Goal: Transaction & Acquisition: Purchase product/service

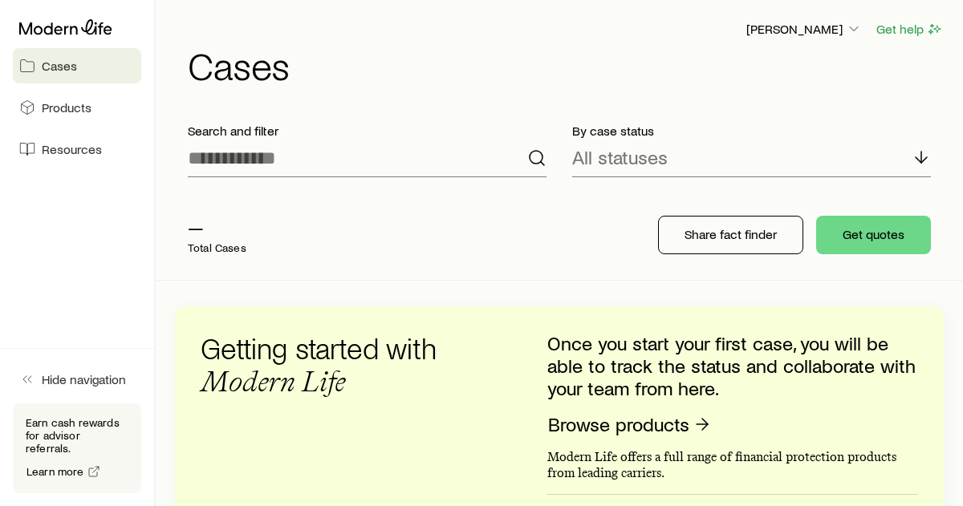
scroll to position [22, 0]
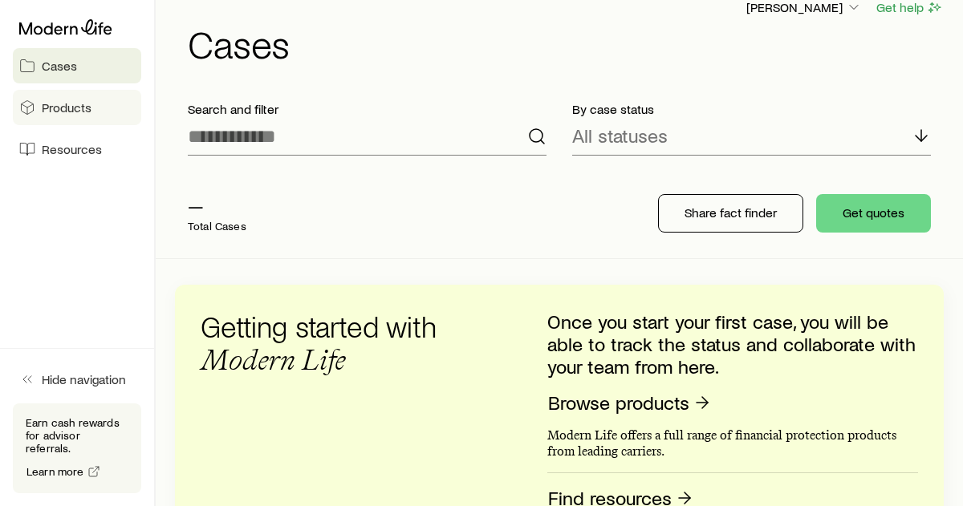
click at [96, 112] on link "Products" at bounding box center [77, 107] width 128 height 35
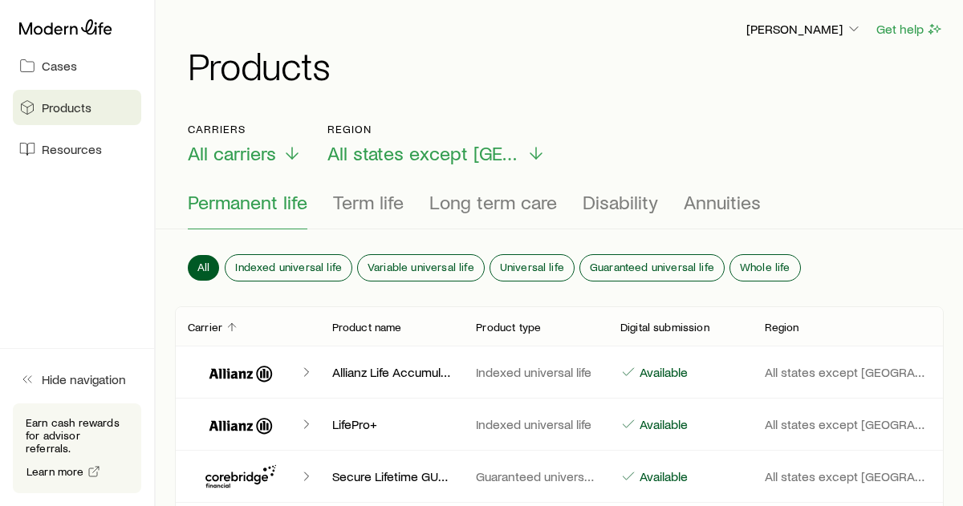
click at [278, 194] on span "Permanent life" at bounding box center [248, 202] width 120 height 22
click at [441, 154] on span "All states except [GEOGRAPHIC_DATA]" at bounding box center [423, 153] width 193 height 22
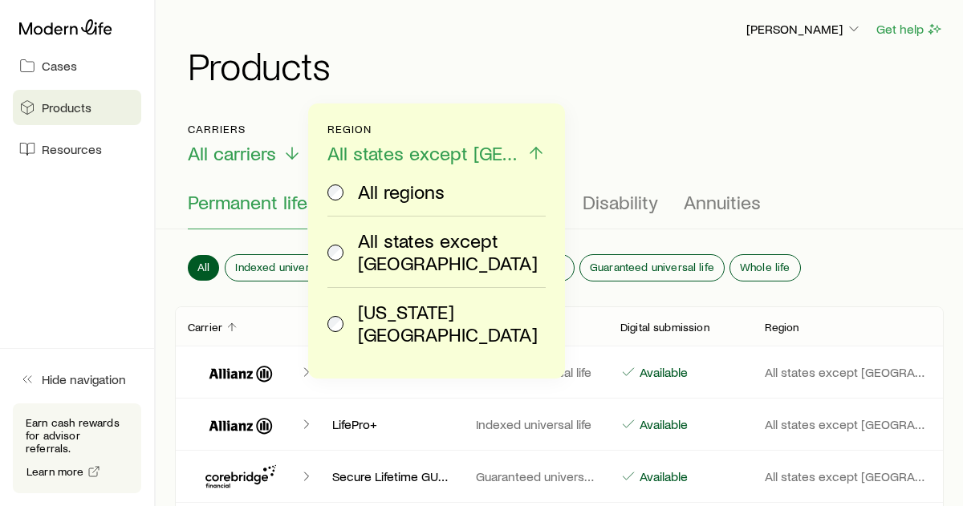
click at [538, 51] on h1 "Products" at bounding box center [566, 65] width 756 height 39
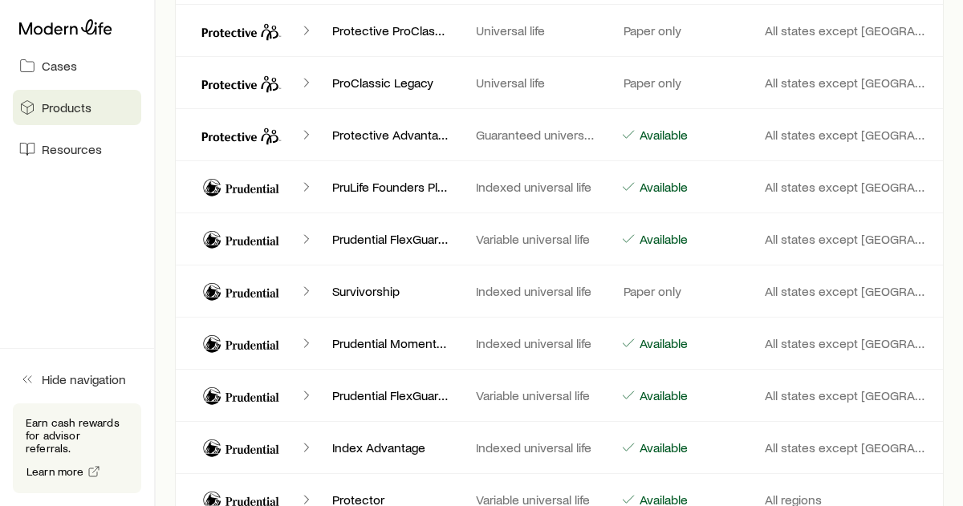
scroll to position [6307, 0]
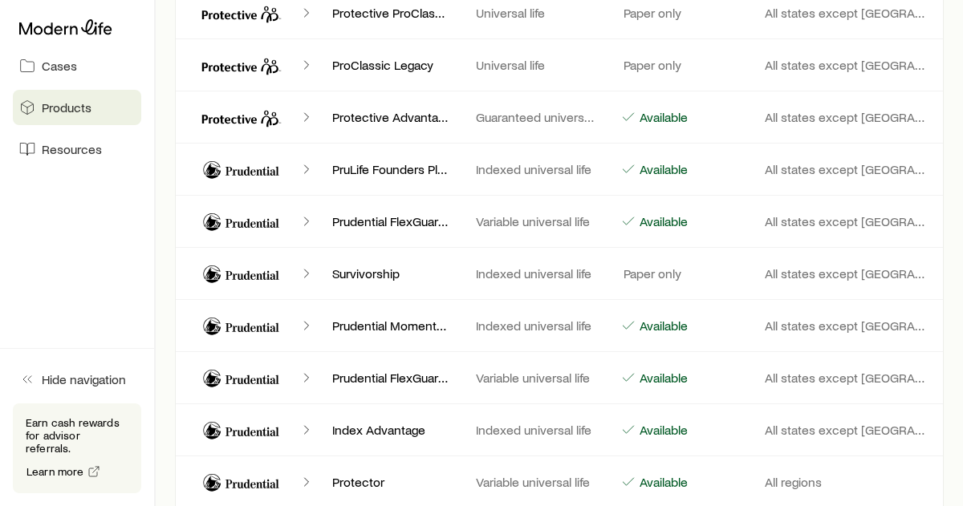
click at [305, 219] on icon "Client cases" at bounding box center [307, 222] width 16 height 16
click at [242, 223] on icon "Client cases" at bounding box center [253, 223] width 54 height 9
click at [301, 226] on icon "Client cases" at bounding box center [307, 222] width 16 height 16
click at [307, 226] on icon "Client cases" at bounding box center [307, 222] width 16 height 16
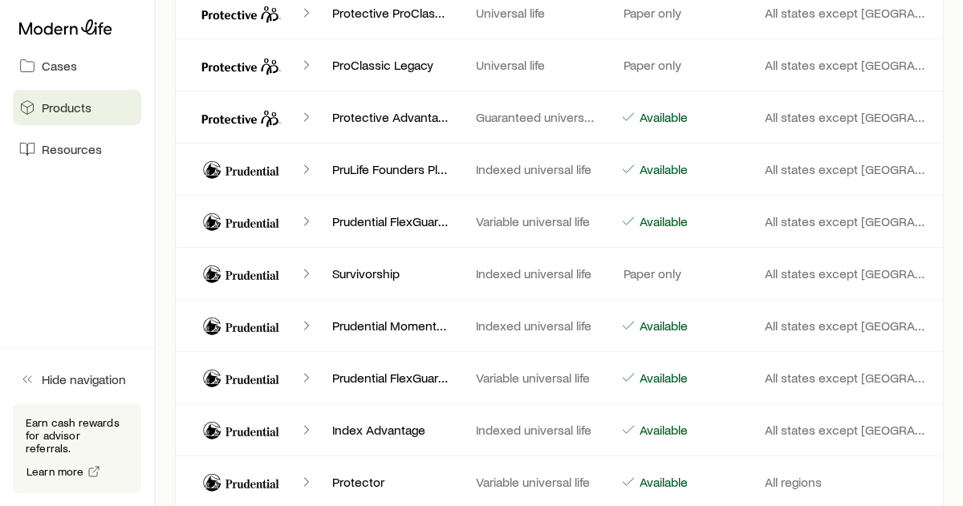
click at [367, 223] on p "Prudential FlexGuard Life IVUL (2022)" at bounding box center [391, 222] width 119 height 16
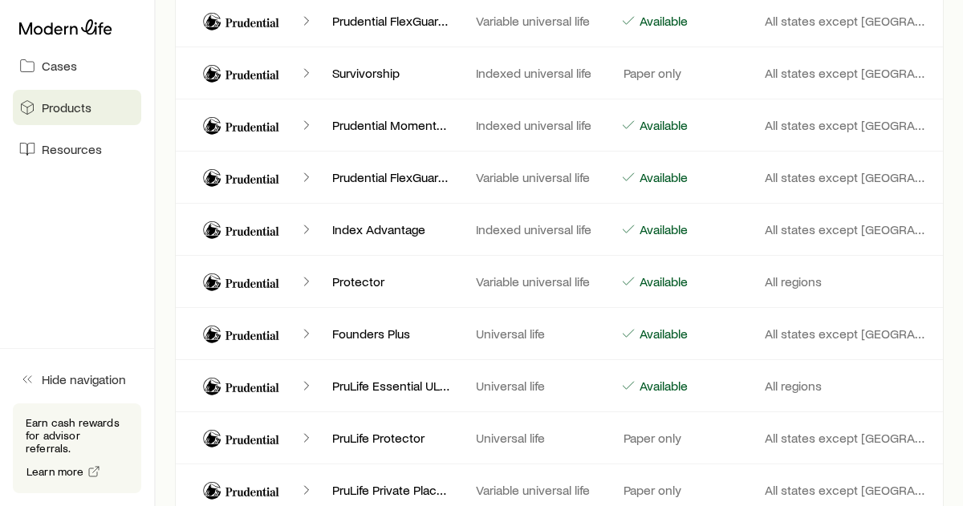
scroll to position [6508, 0]
click at [103, 75] on link "Cases" at bounding box center [77, 65] width 128 height 35
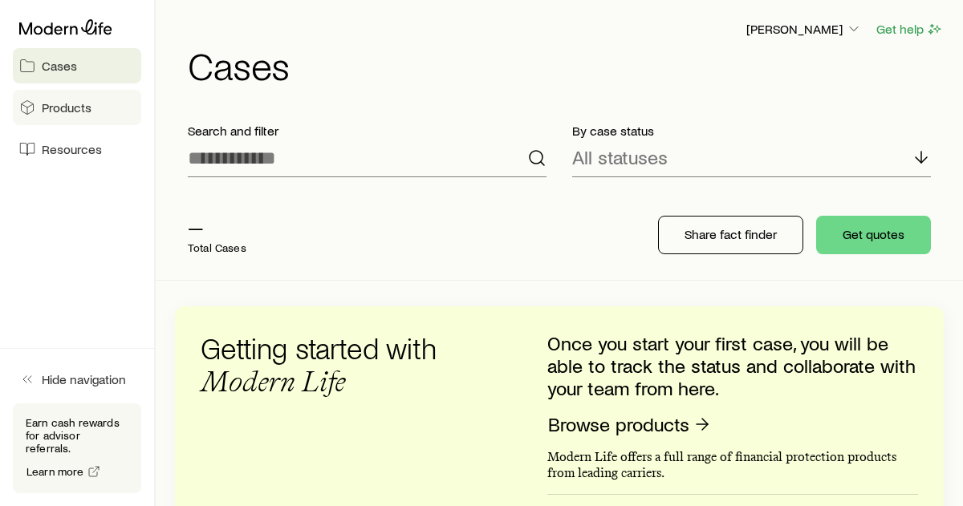
click at [109, 96] on link "Products" at bounding box center [77, 107] width 128 height 35
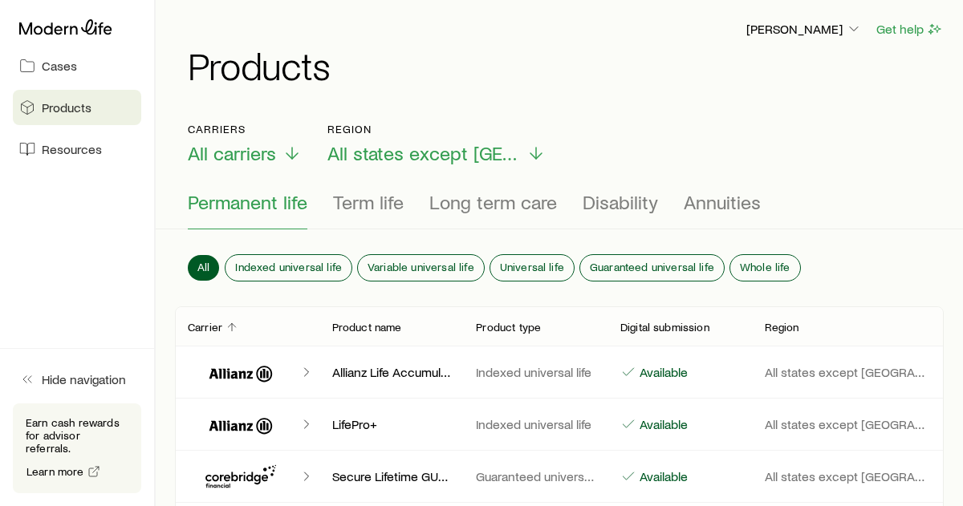
scroll to position [127, 0]
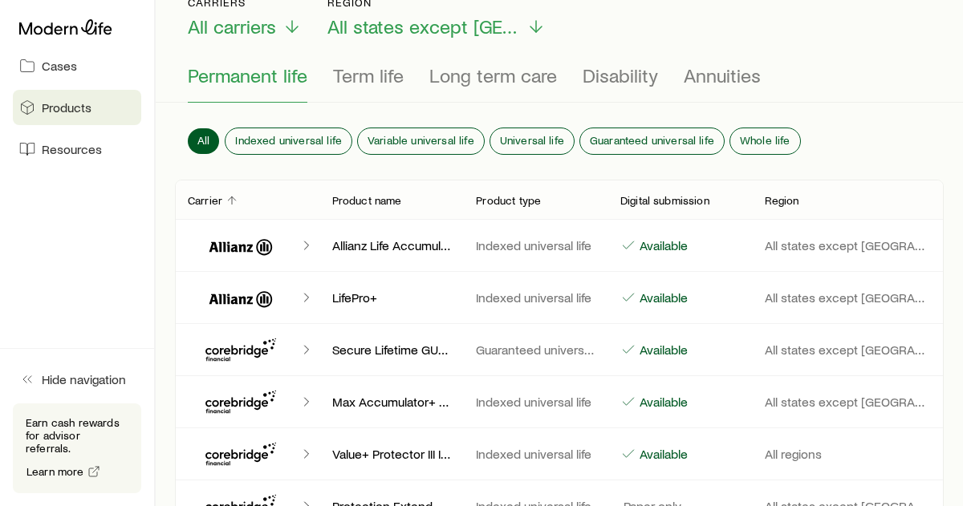
click at [274, 83] on span "Permanent life" at bounding box center [248, 75] width 120 height 22
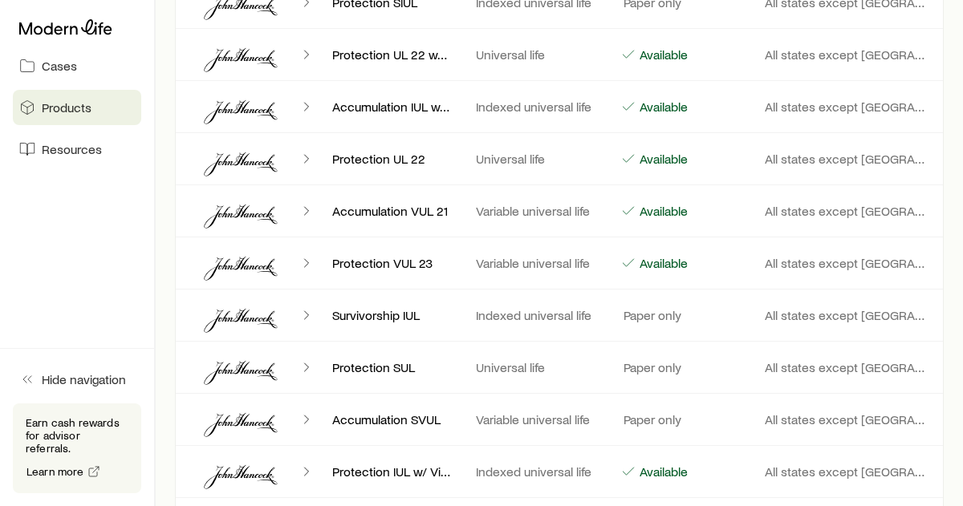
scroll to position [1779, 0]
click at [657, 106] on p "Available" at bounding box center [662, 107] width 51 height 16
drag, startPoint x: 625, startPoint y: 104, endPoint x: 658, endPoint y: 101, distance: 33.0
click at [658, 101] on div "Available" at bounding box center [679, 107] width 119 height 16
click at [658, 101] on p "Available" at bounding box center [662, 107] width 51 height 16
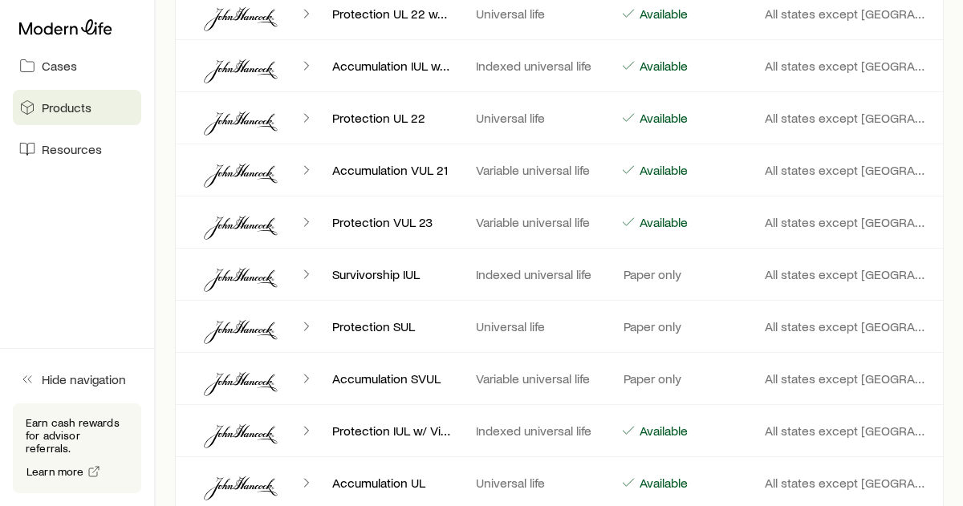
scroll to position [0, 0]
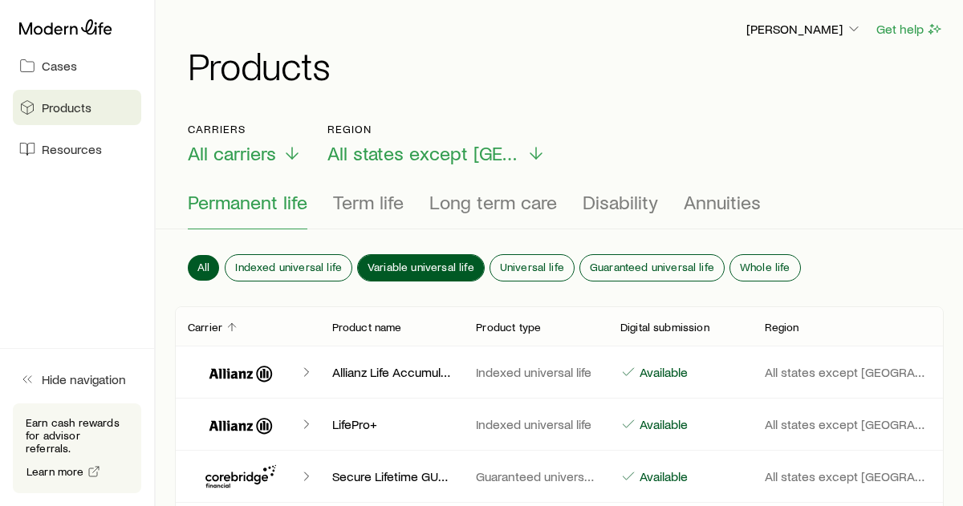
click at [399, 257] on button "Variable universal life" at bounding box center [421, 268] width 126 height 26
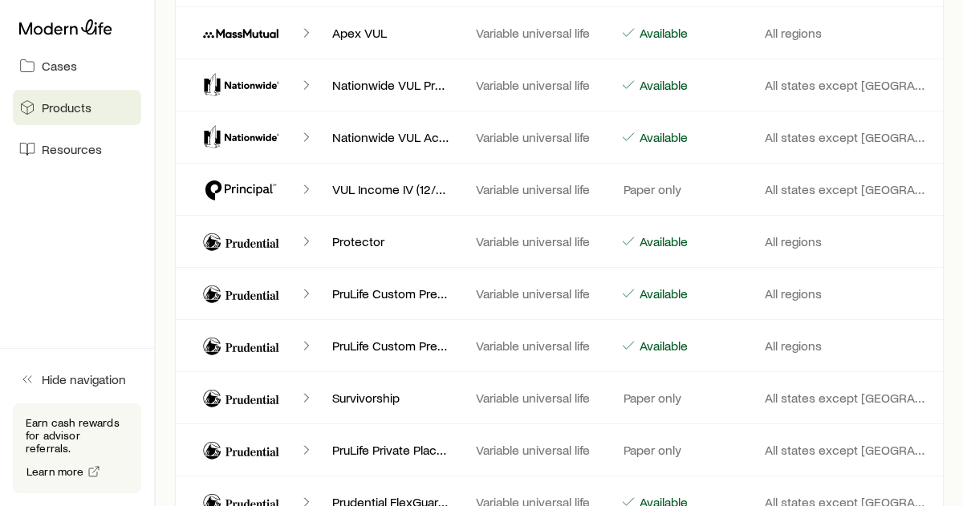
scroll to position [999, 0]
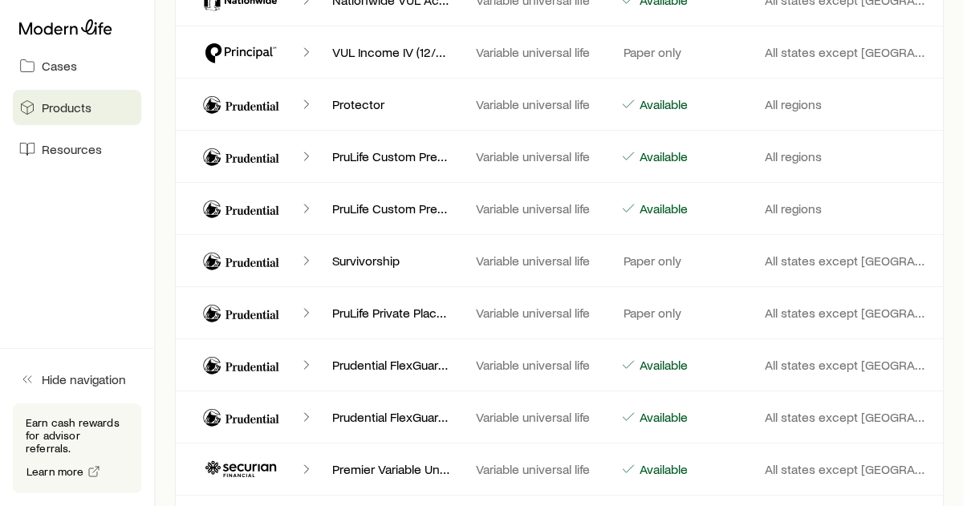
click at [305, 101] on icon "Client cases" at bounding box center [307, 104] width 16 height 16
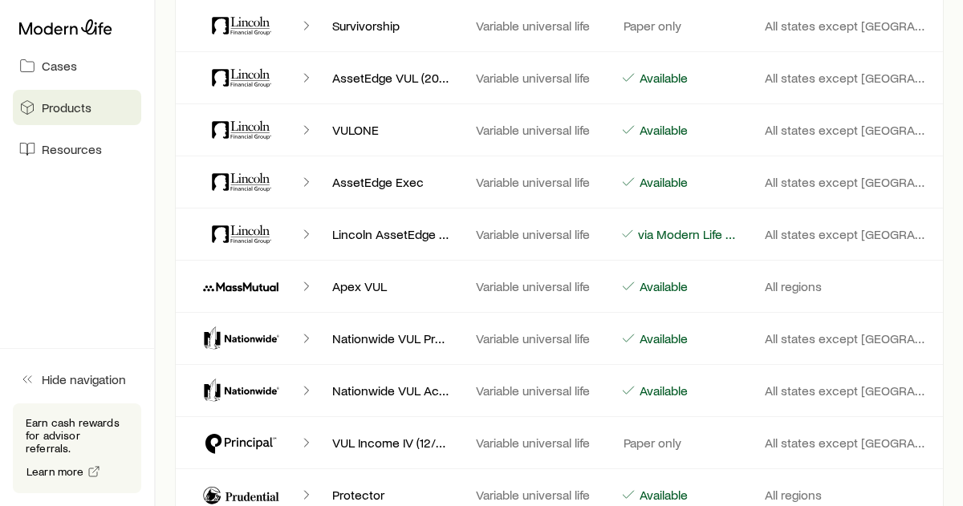
scroll to position [607, 0]
click at [356, 283] on p "Apex VUL" at bounding box center [391, 287] width 119 height 16
click at [371, 284] on p "Apex VUL" at bounding box center [391, 287] width 119 height 16
click at [658, 290] on p "Available" at bounding box center [662, 287] width 51 height 16
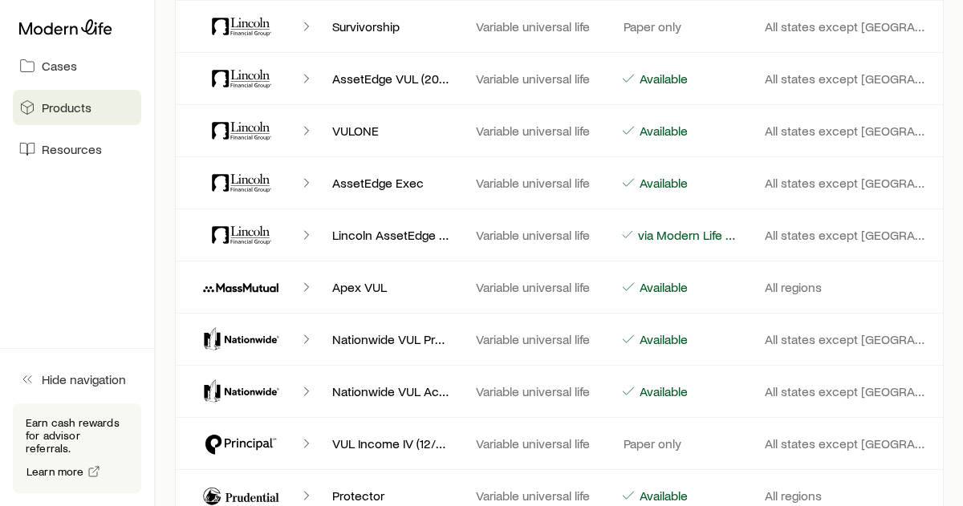
click at [658, 290] on p "Available" at bounding box center [662, 287] width 51 height 16
click at [788, 289] on p "All regions" at bounding box center [848, 287] width 167 height 16
click at [83, 79] on link "Cases" at bounding box center [77, 65] width 128 height 35
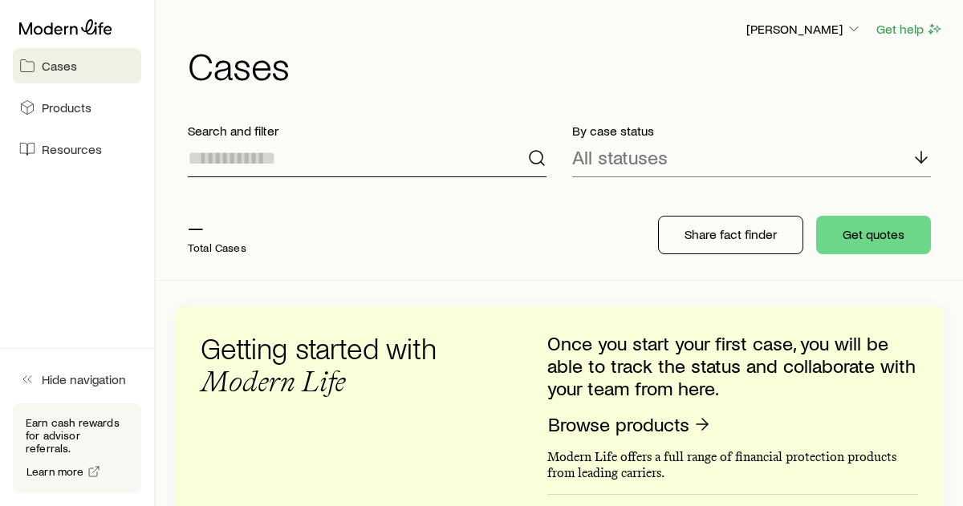
click at [330, 167] on input at bounding box center [367, 158] width 359 height 39
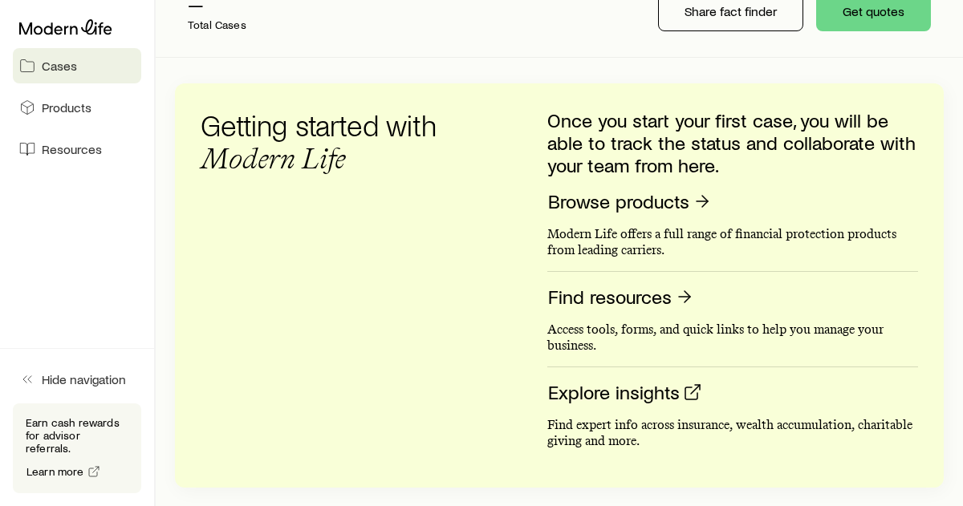
scroll to position [222, 0]
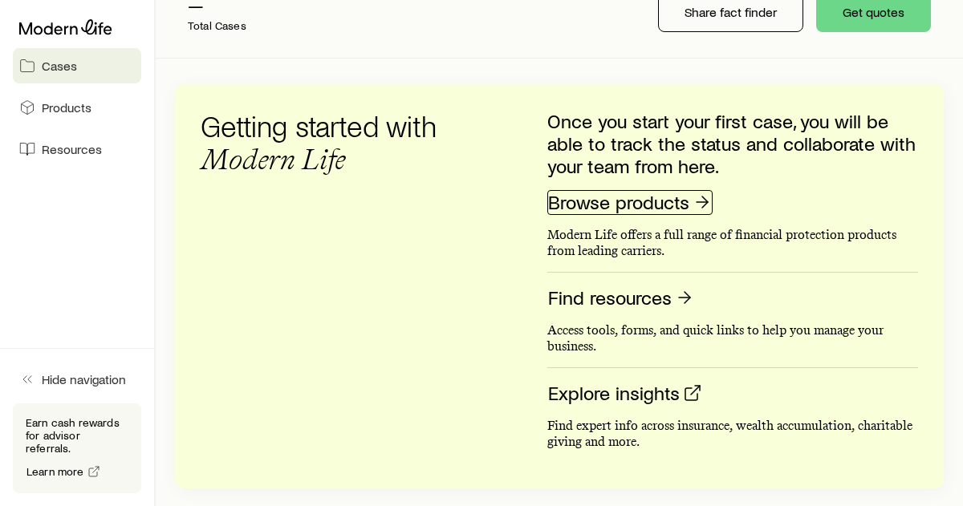
click at [612, 213] on link "Browse products" at bounding box center [629, 202] width 165 height 25
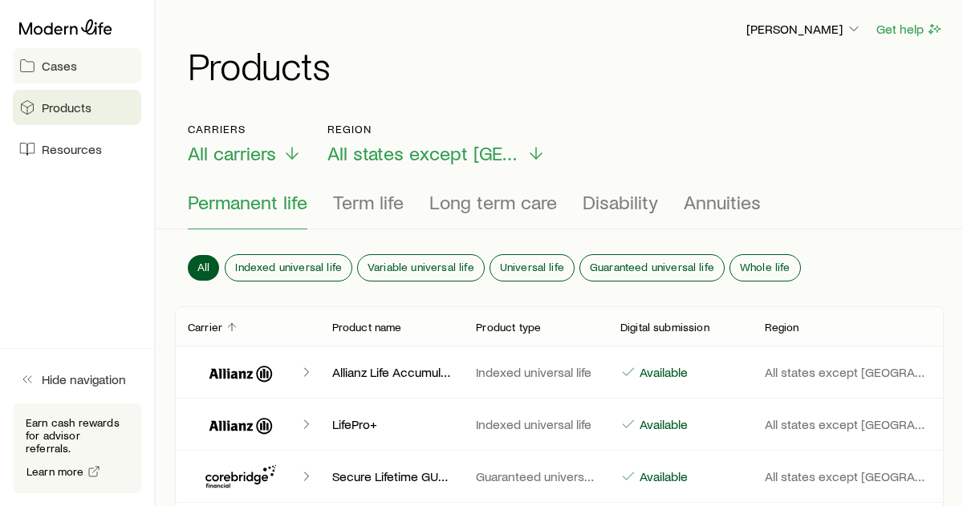
click at [69, 60] on span "Cases" at bounding box center [59, 66] width 35 height 16
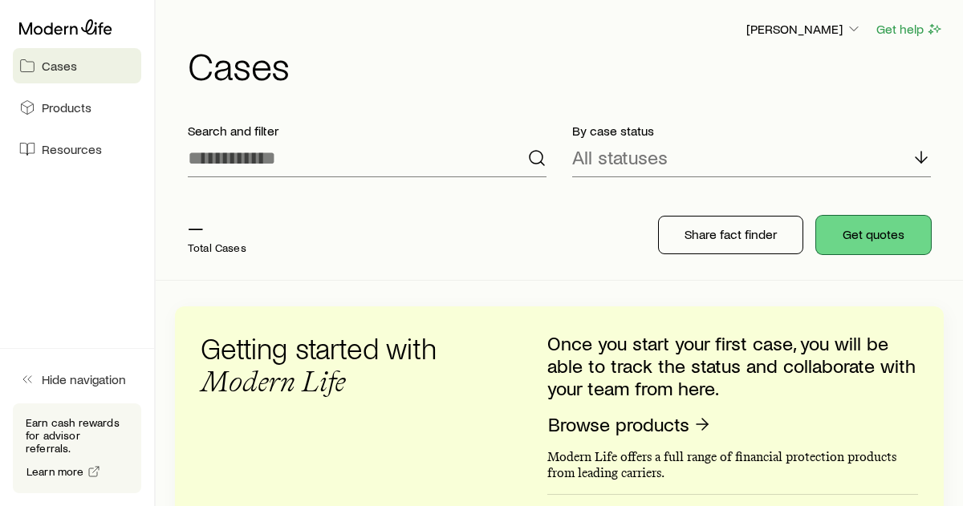
click at [845, 250] on button "Get quotes" at bounding box center [873, 235] width 115 height 39
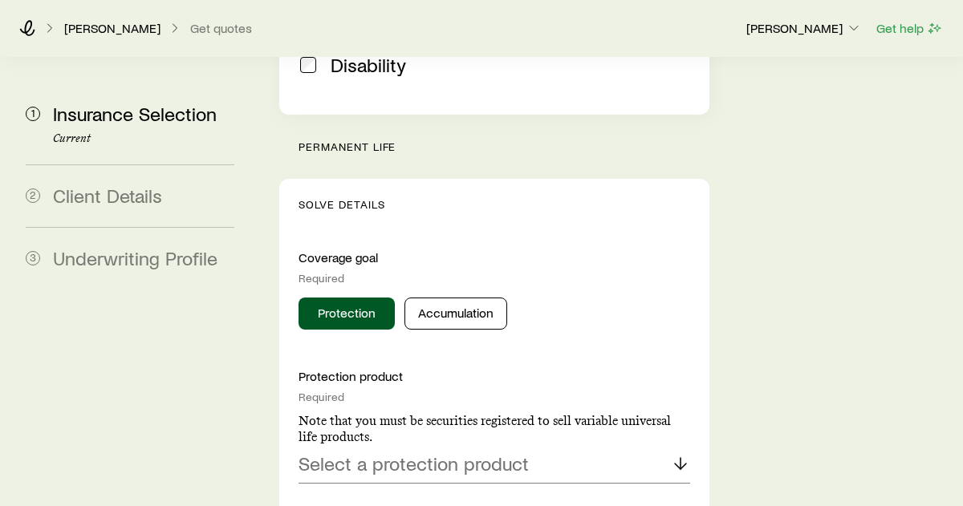
scroll to position [615, 0]
click at [454, 297] on button "Accumulation" at bounding box center [456, 313] width 103 height 32
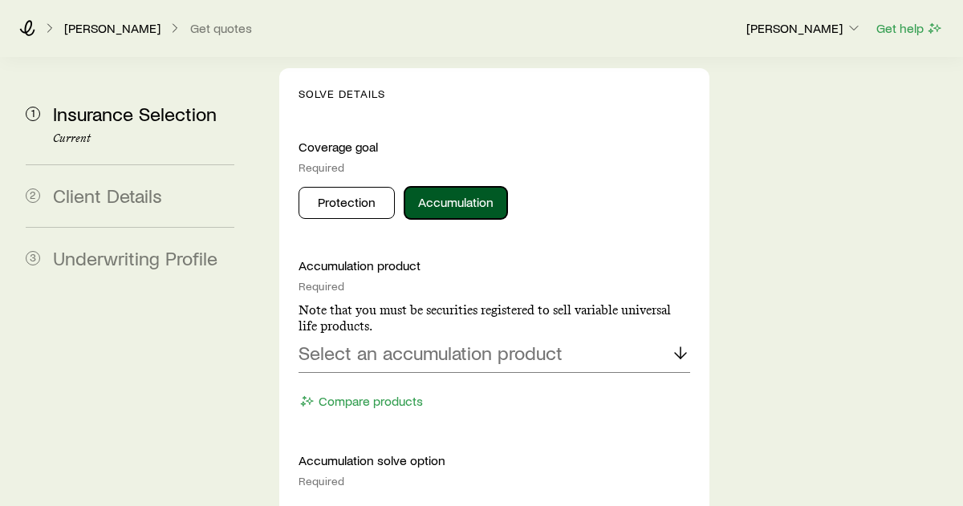
scroll to position [741, 0]
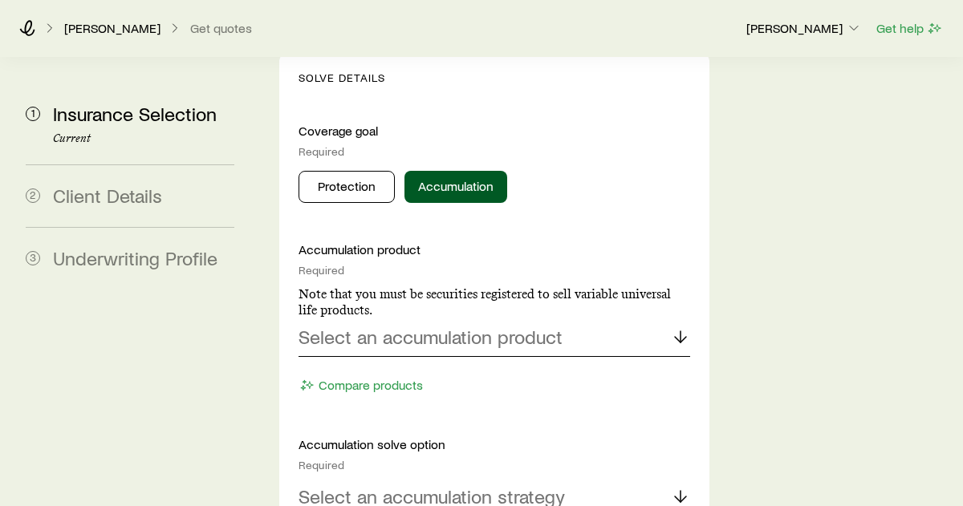
click at [461, 326] on p "Select an accumulation product" at bounding box center [431, 337] width 264 height 22
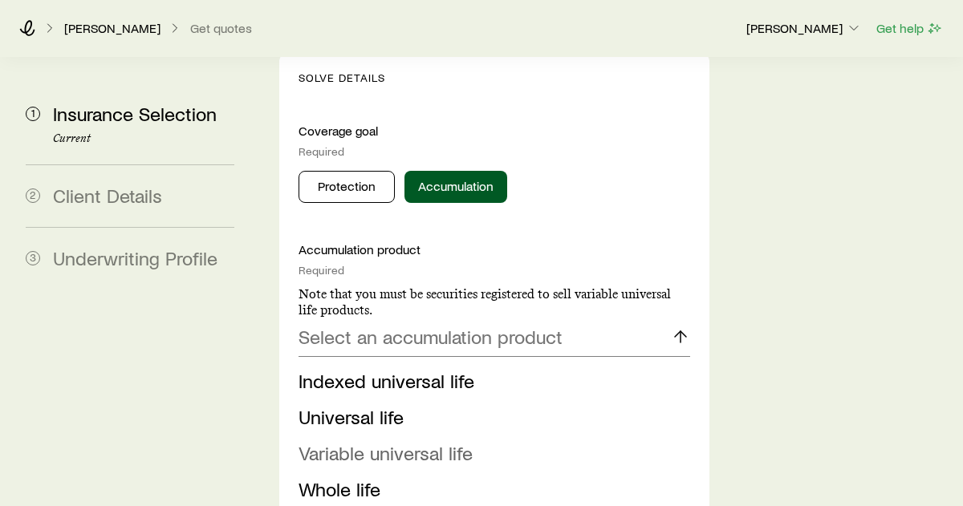
click at [397, 441] on span "Variable universal life" at bounding box center [386, 452] width 174 height 23
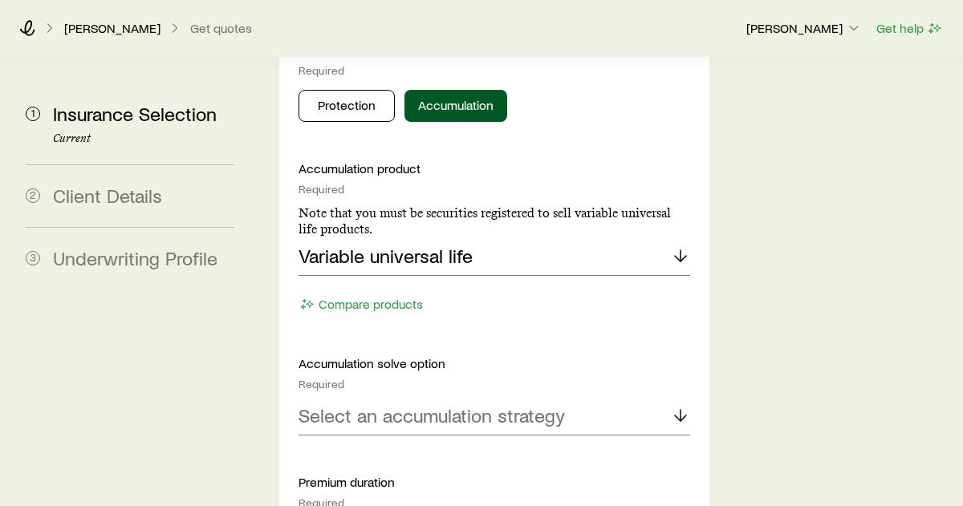
scroll to position [829, 0]
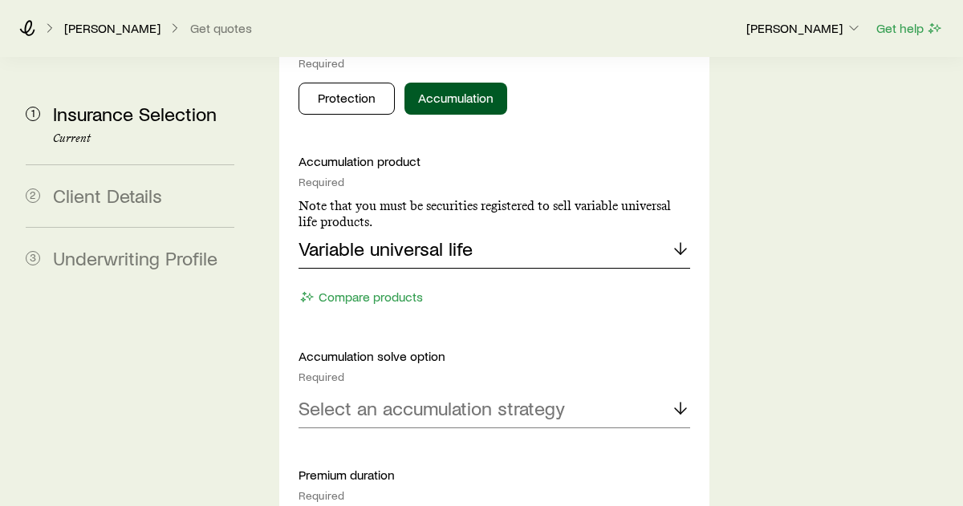
click at [492, 230] on div "Variable universal life" at bounding box center [495, 249] width 392 height 39
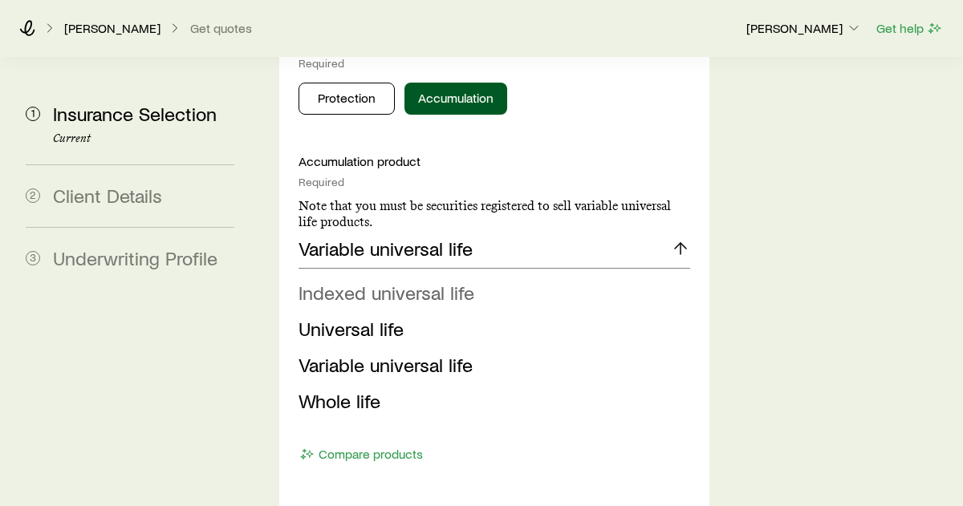
click at [437, 281] on span "Indexed universal life" at bounding box center [387, 292] width 176 height 23
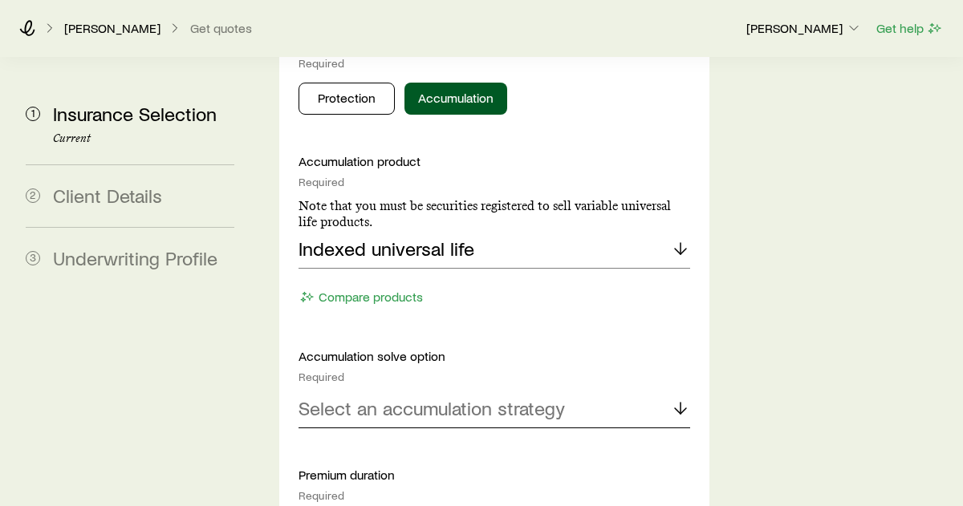
click at [404, 397] on p "Select an accumulation strategy" at bounding box center [432, 408] width 266 height 22
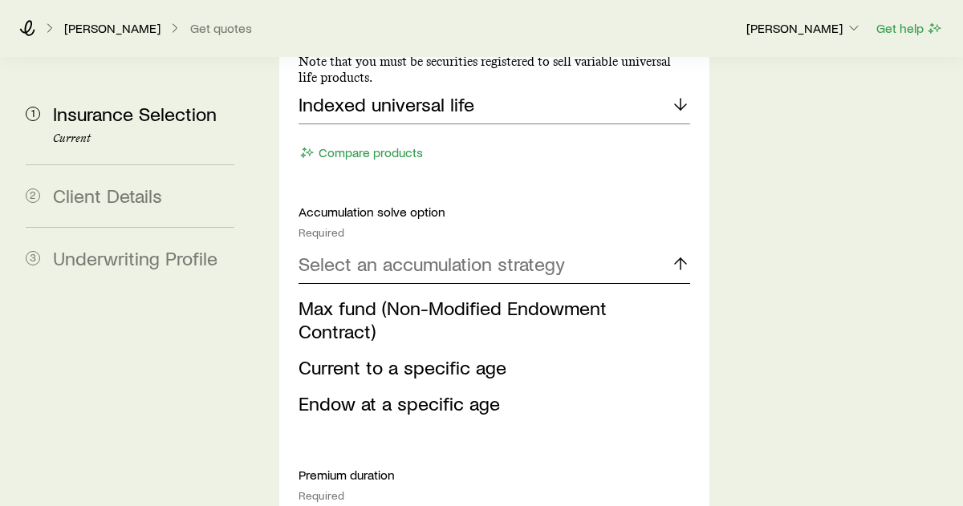
scroll to position [956, 0]
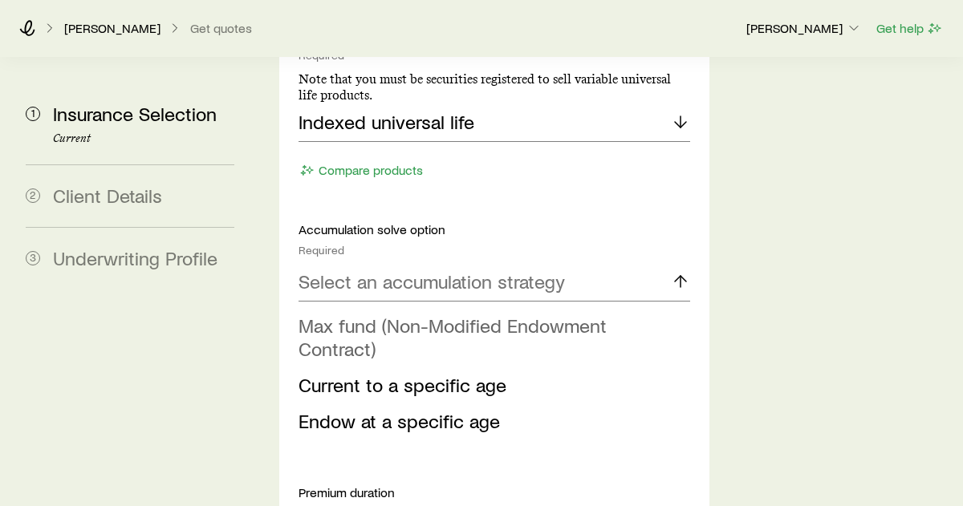
click at [473, 314] on span "Max fund (Non-Modified Endowment Contract)" at bounding box center [453, 337] width 308 height 47
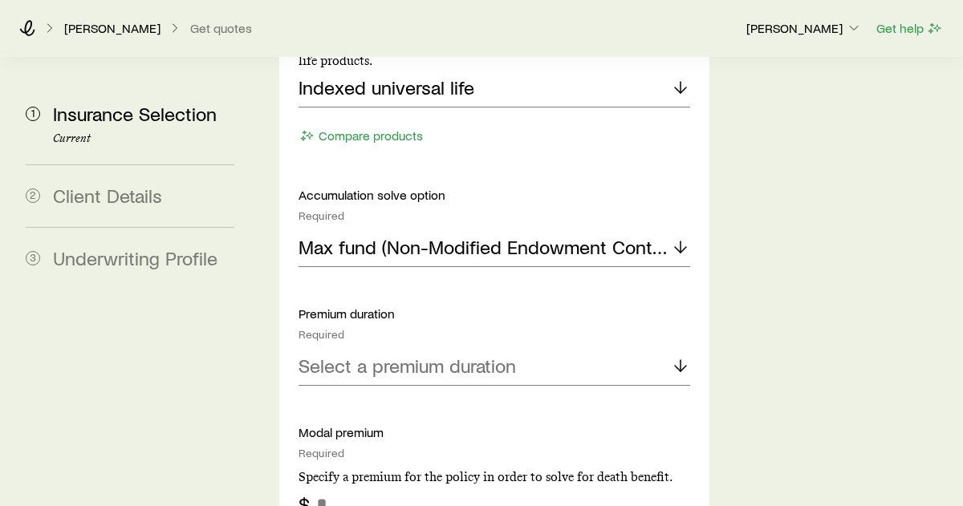
scroll to position [994, 0]
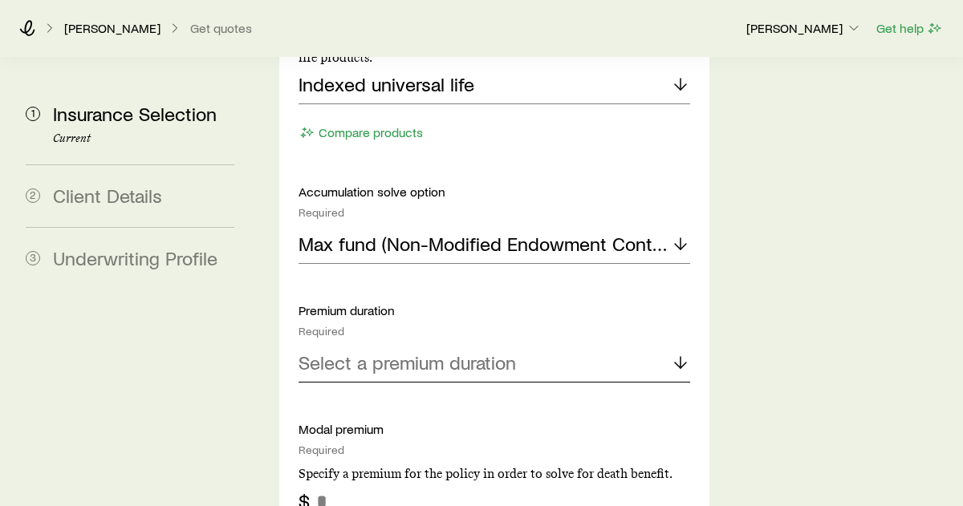
click at [474, 352] on p "Select a premium duration" at bounding box center [408, 363] width 218 height 22
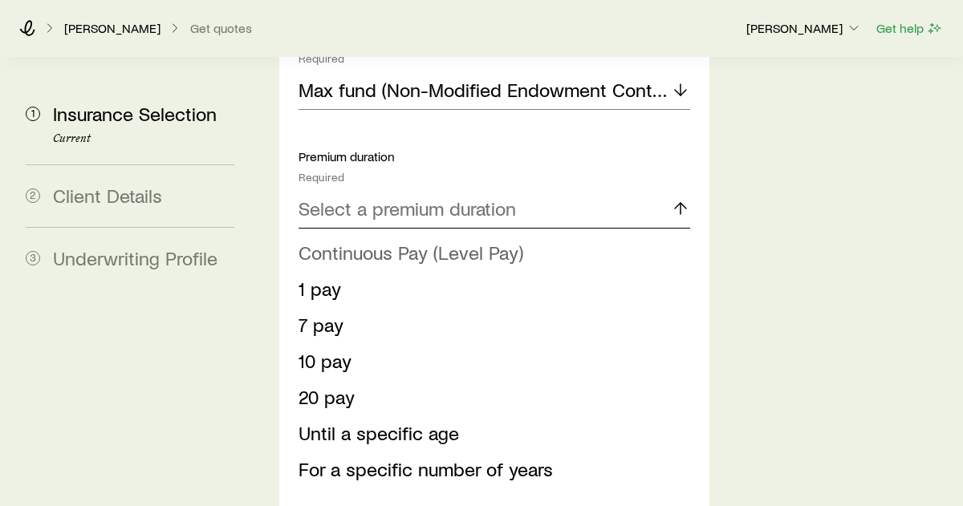
scroll to position [1149, 0]
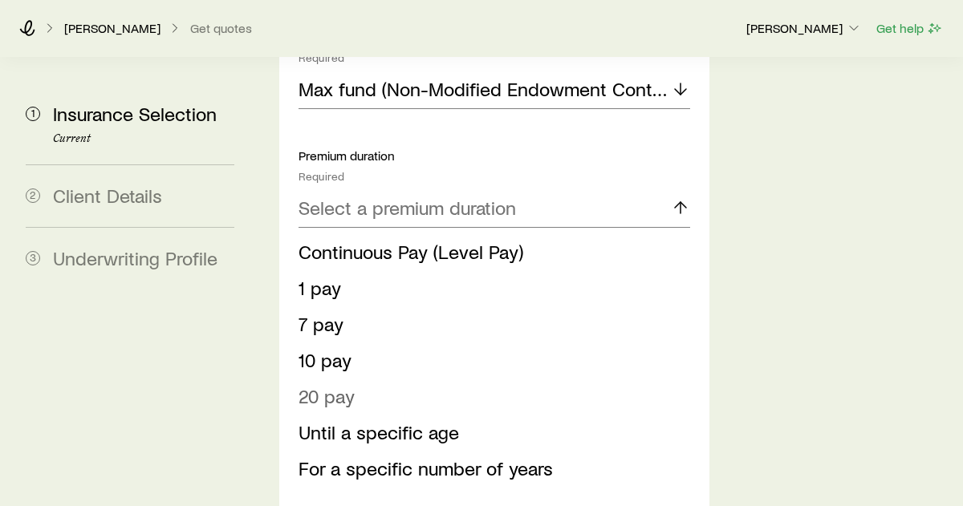
click at [355, 379] on li "20 pay" at bounding box center [490, 397] width 382 height 36
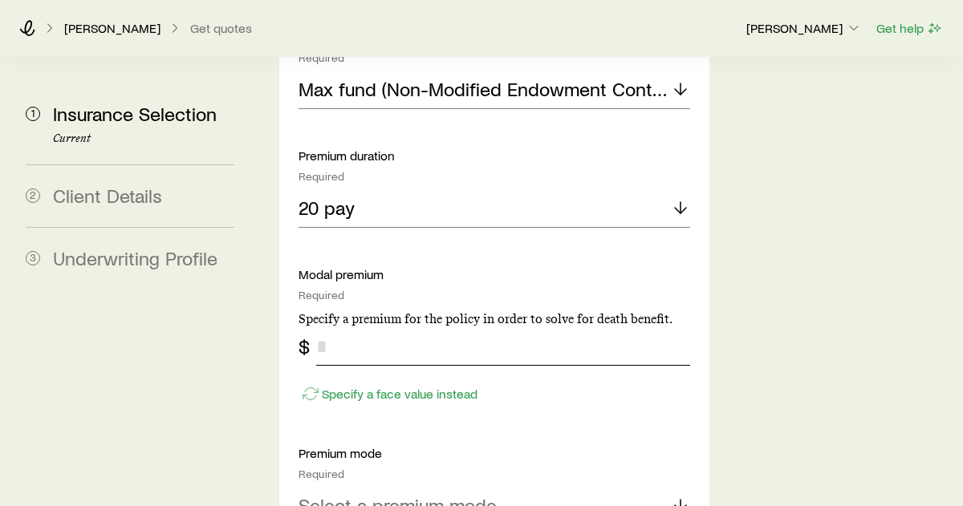
click at [419, 327] on input "tel" at bounding box center [503, 346] width 374 height 39
click at [392, 366] on div "Specify a face value instead" at bounding box center [495, 386] width 392 height 41
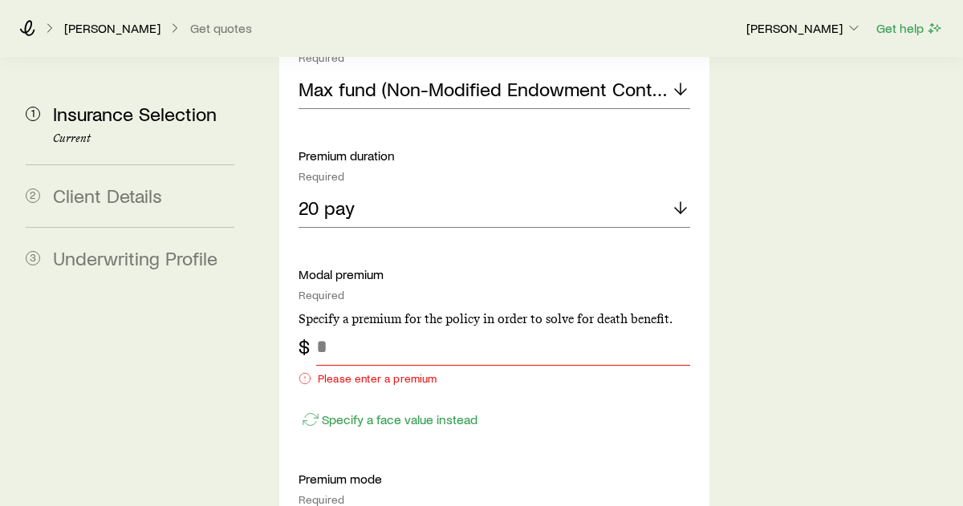
click at [380, 327] on div "$ Please enter a premium" at bounding box center [495, 359] width 392 height 64
click at [376, 327] on input "tel" at bounding box center [503, 346] width 374 height 39
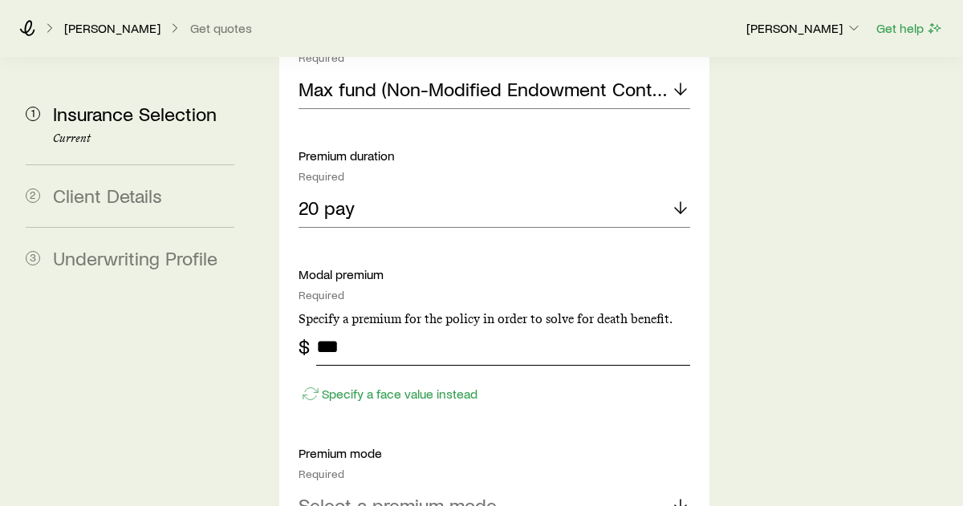
type input "***"
click at [511, 331] on div "Accumulation product Required Note that you must be securities registered to se…" at bounding box center [495, 366] width 392 height 1064
click at [466, 386] on p "Specify a face value instead" at bounding box center [400, 394] width 156 height 16
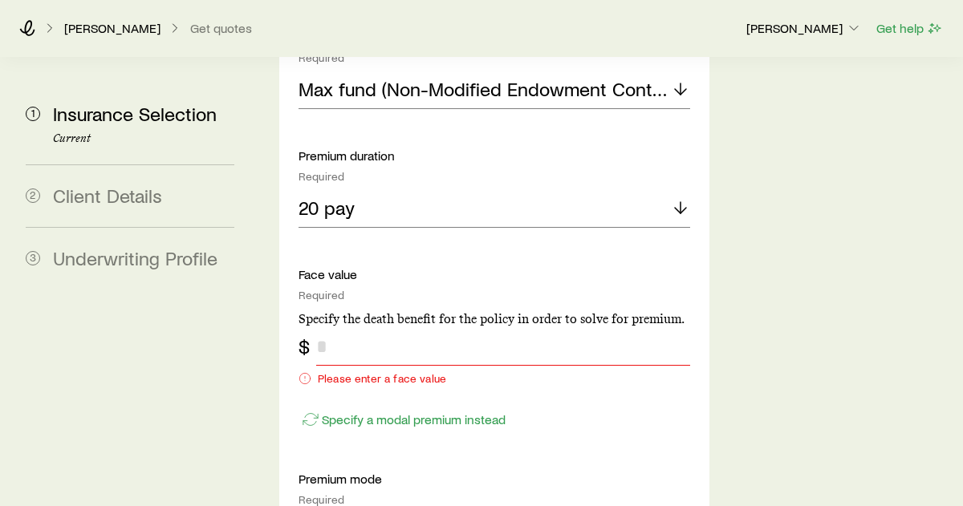
click at [423, 327] on input "tel" at bounding box center [503, 346] width 374 height 39
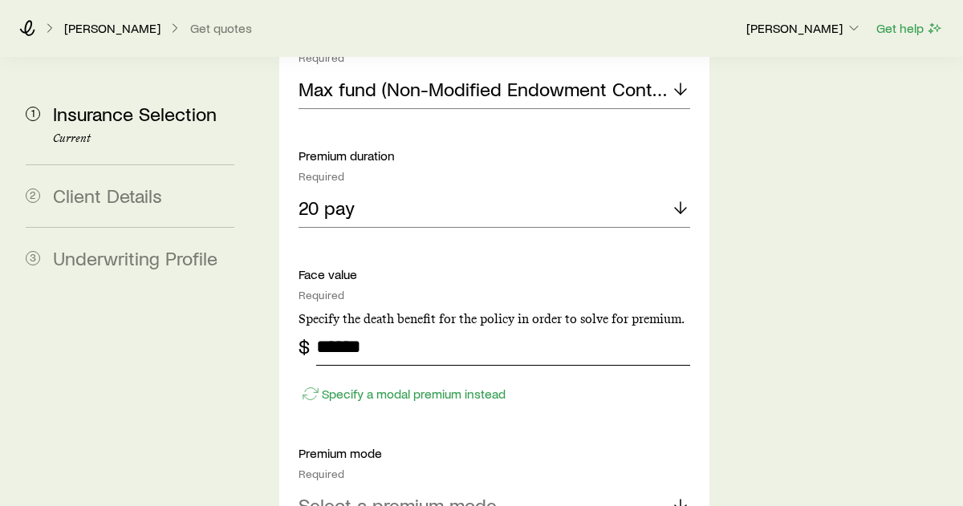
type input "******"
click at [725, 317] on div "Insurance Selection Start by specifying details about any product types you are…" at bounding box center [608, 266] width 684 height 2714
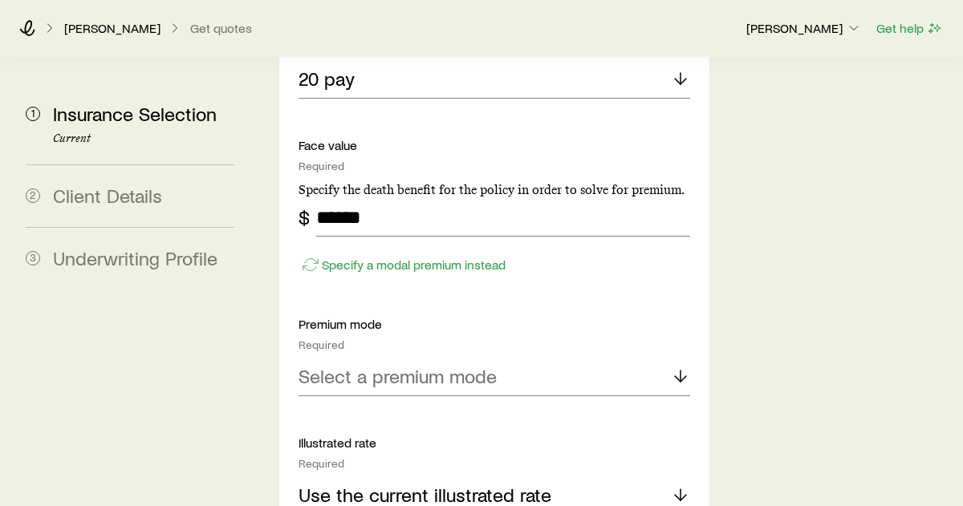
scroll to position [1290, 0]
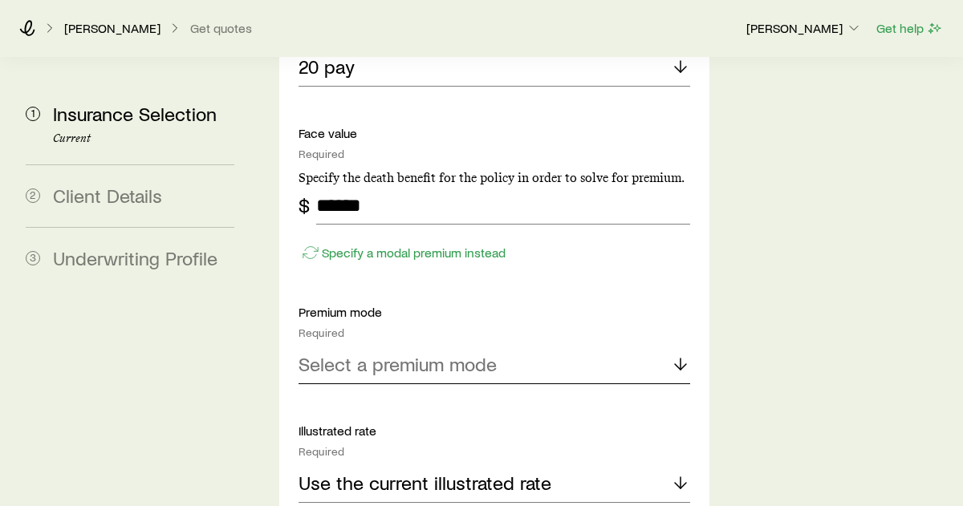
click at [458, 353] on p "Select a premium mode" at bounding box center [398, 364] width 198 height 22
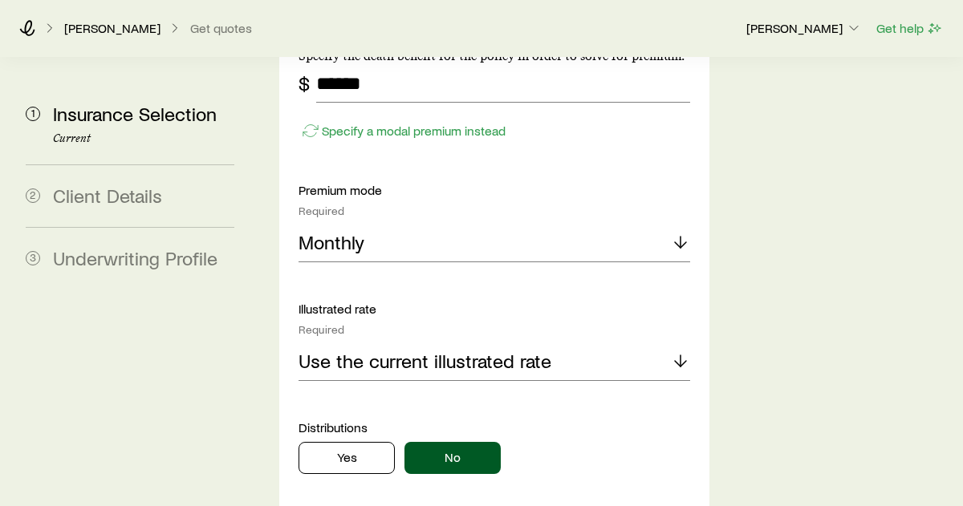
scroll to position [1421, 0]
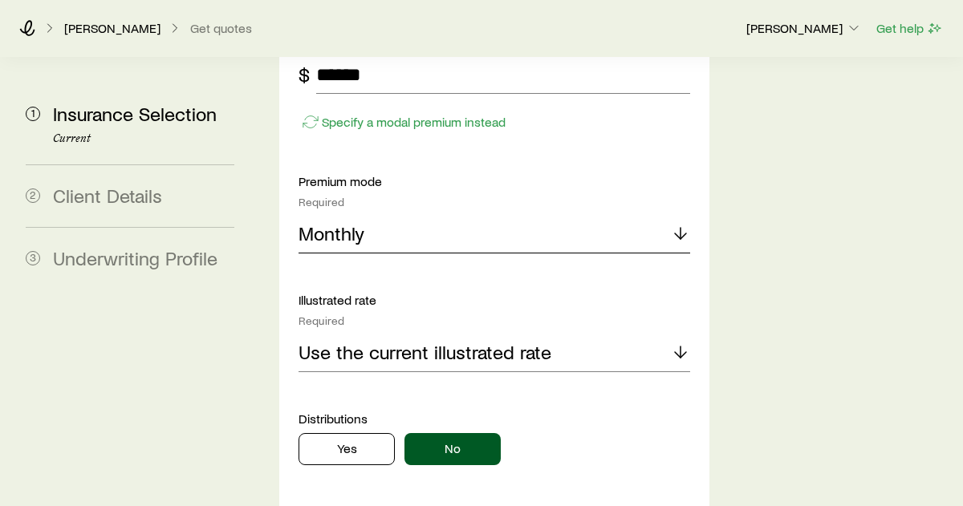
click at [376, 215] on div "Monthly" at bounding box center [495, 234] width 392 height 39
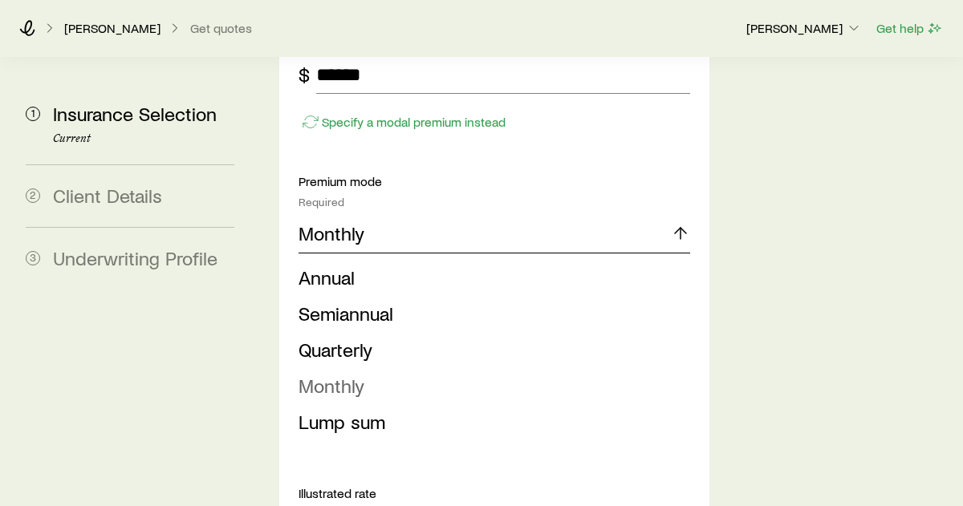
scroll to position [1499, 0]
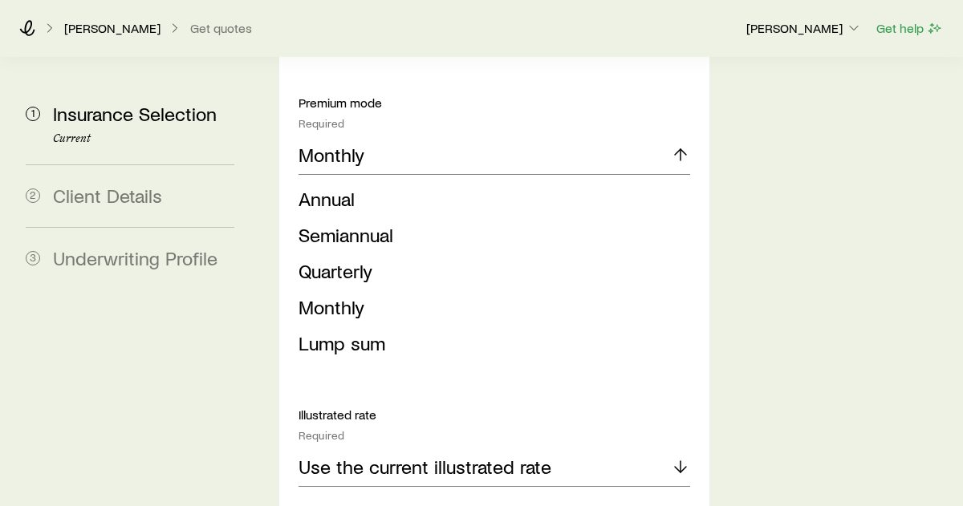
click at [802, 158] on div "Insurance Selection Start by specifying details about any product types you are…" at bounding box center [608, 11] width 684 height 2907
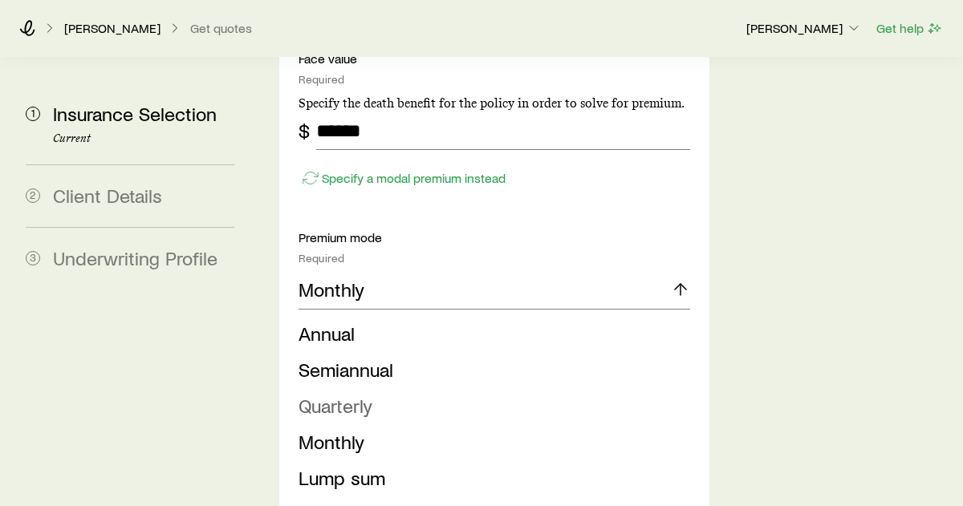
scroll to position [1363, 0]
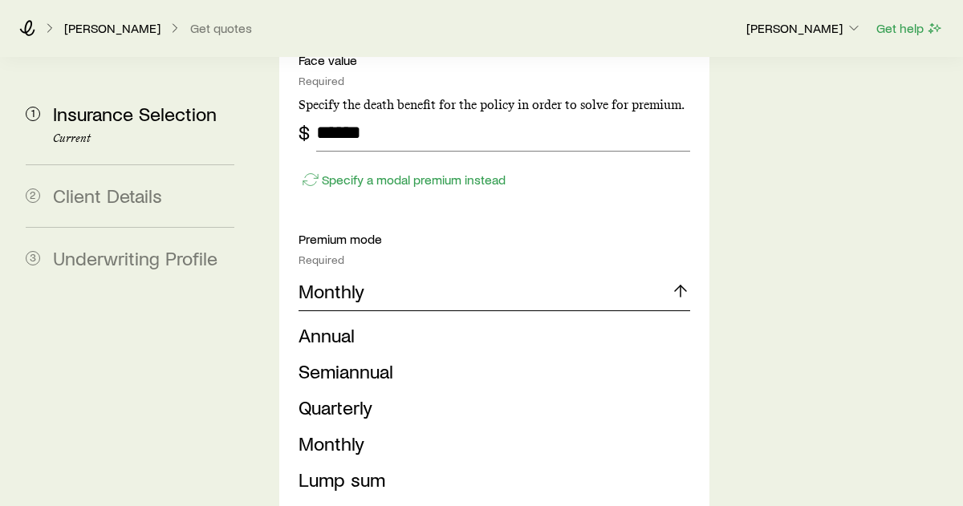
click at [453, 273] on div "Monthly" at bounding box center [495, 292] width 392 height 39
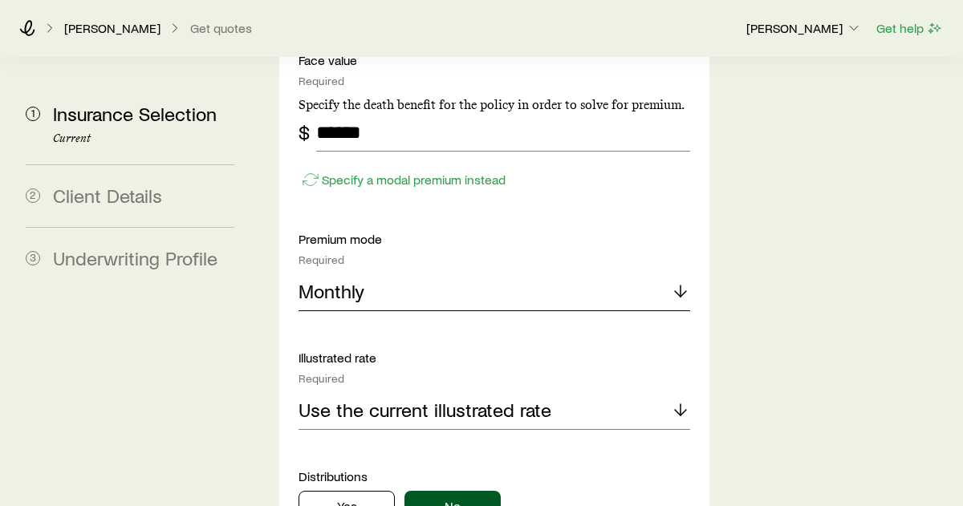
click at [454, 273] on div "Monthly" at bounding box center [495, 292] width 392 height 39
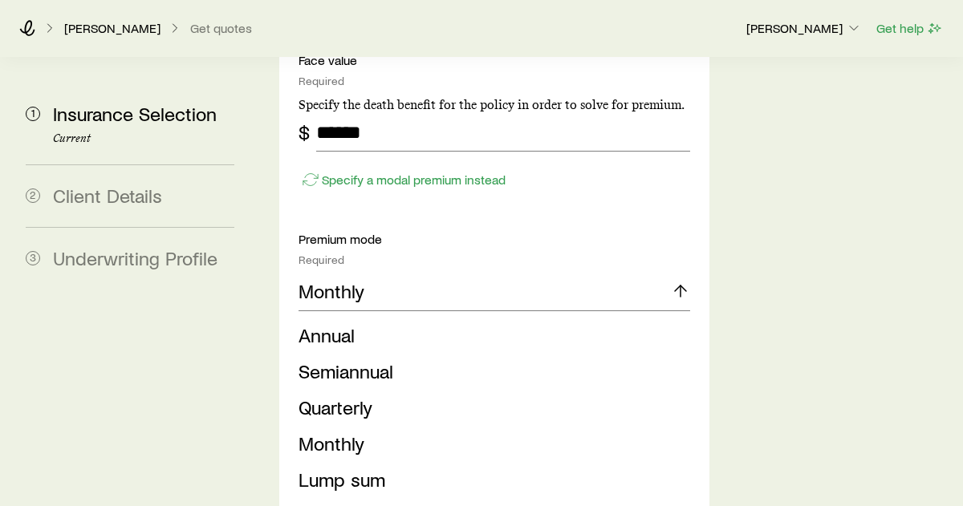
click at [798, 242] on div "Insurance Selection Start by specifying details about any product types you are…" at bounding box center [608, 148] width 684 height 2907
click at [678, 273] on div "Monthly" at bounding box center [495, 292] width 392 height 39
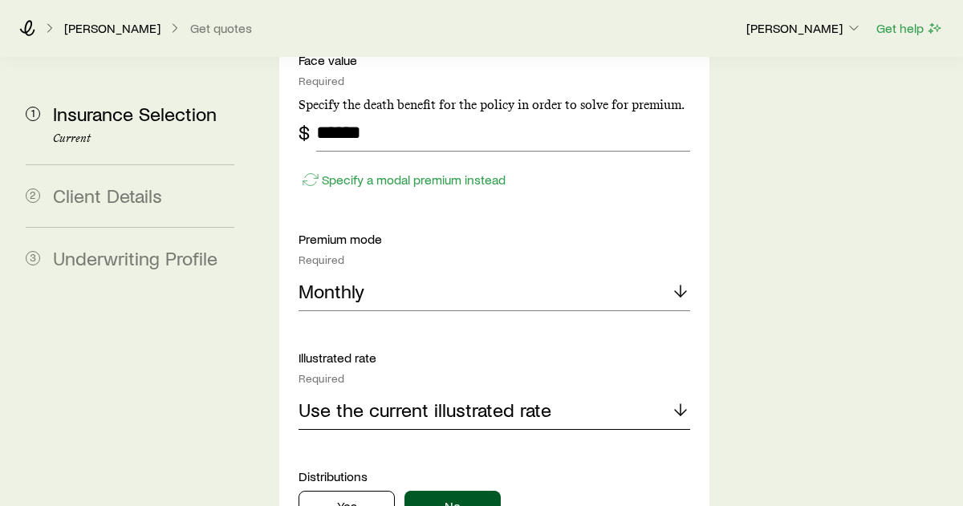
click at [429, 399] on p "Use the current illustrated rate" at bounding box center [425, 410] width 253 height 22
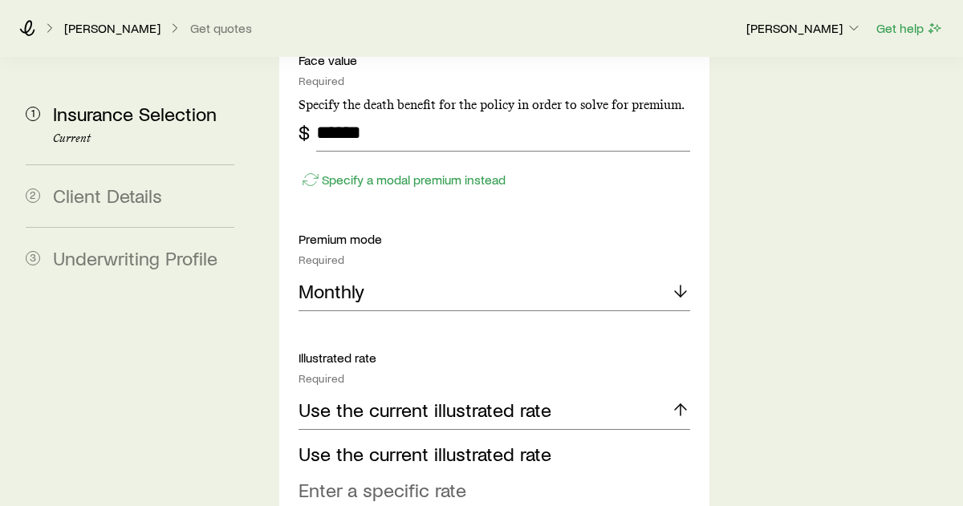
click at [418, 478] on span "Enter a specific rate" at bounding box center [383, 489] width 168 height 23
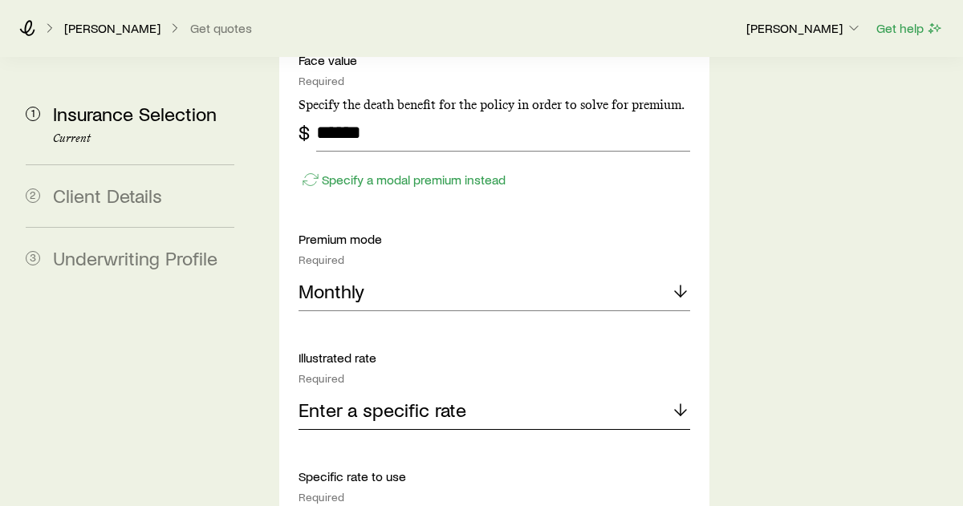
click at [458, 399] on p "Enter a specific rate" at bounding box center [383, 410] width 168 height 22
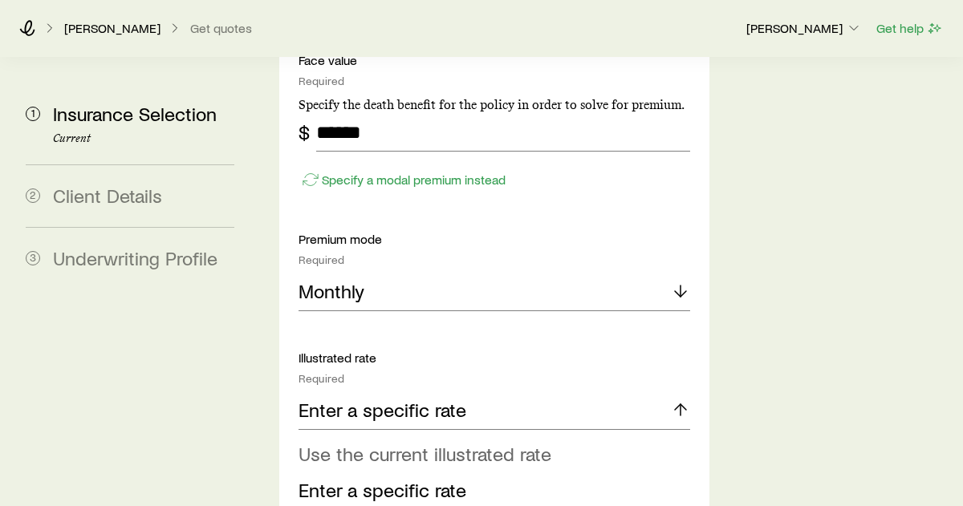
click at [417, 442] on span "Use the current illustrated rate" at bounding box center [425, 453] width 253 height 23
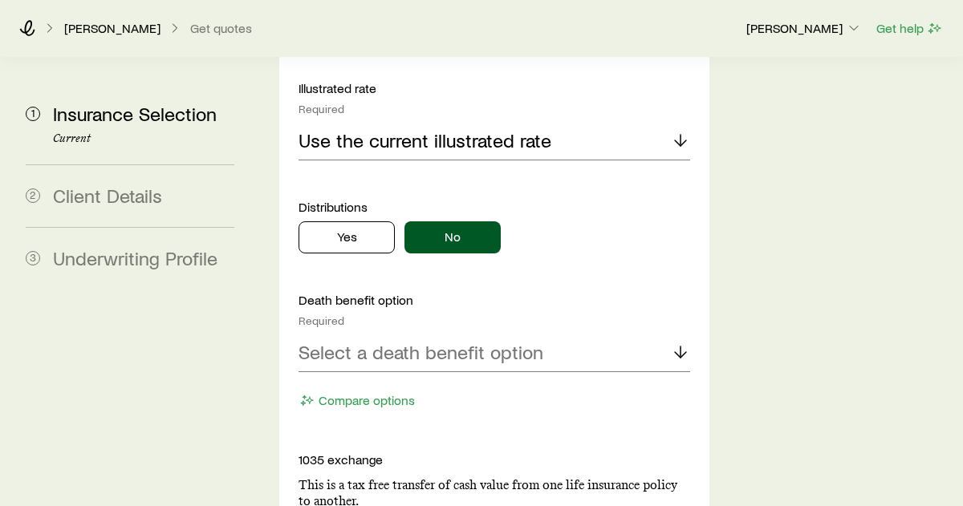
scroll to position [1634, 0]
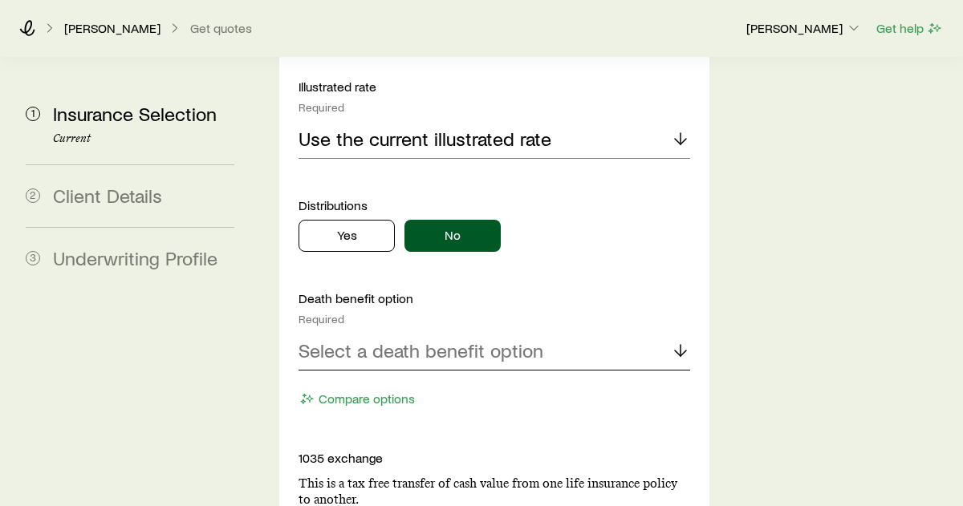
click at [430, 340] on p "Select a death benefit option" at bounding box center [421, 351] width 245 height 22
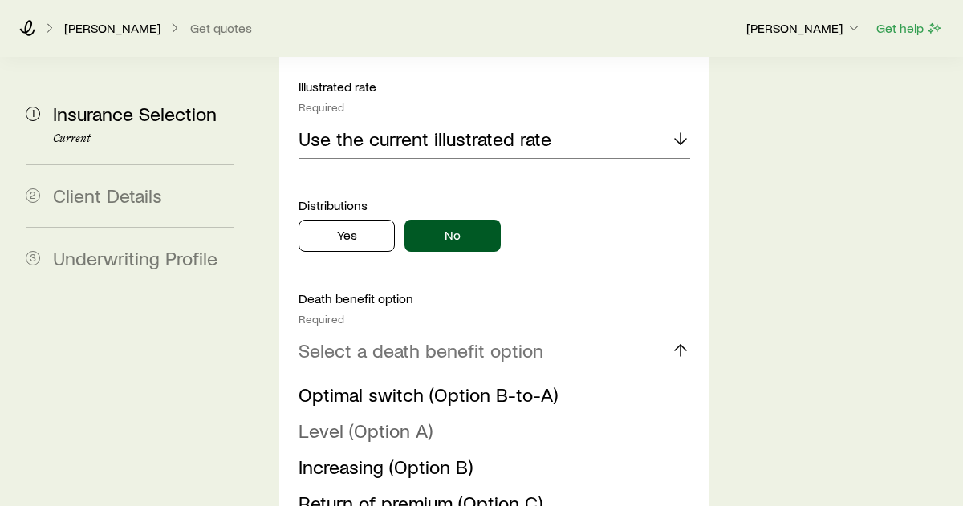
click at [390, 413] on li "Level (Option A)" at bounding box center [490, 431] width 382 height 36
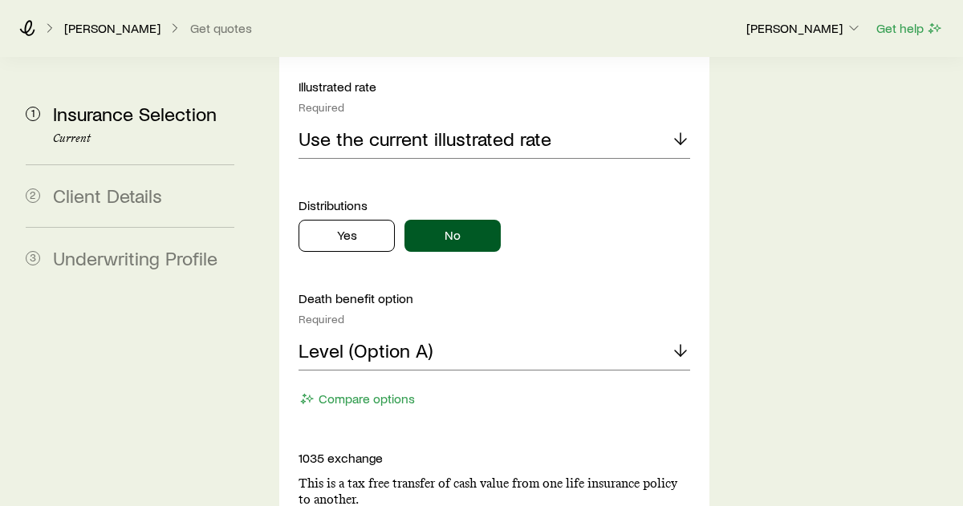
scroll to position [1792, 0]
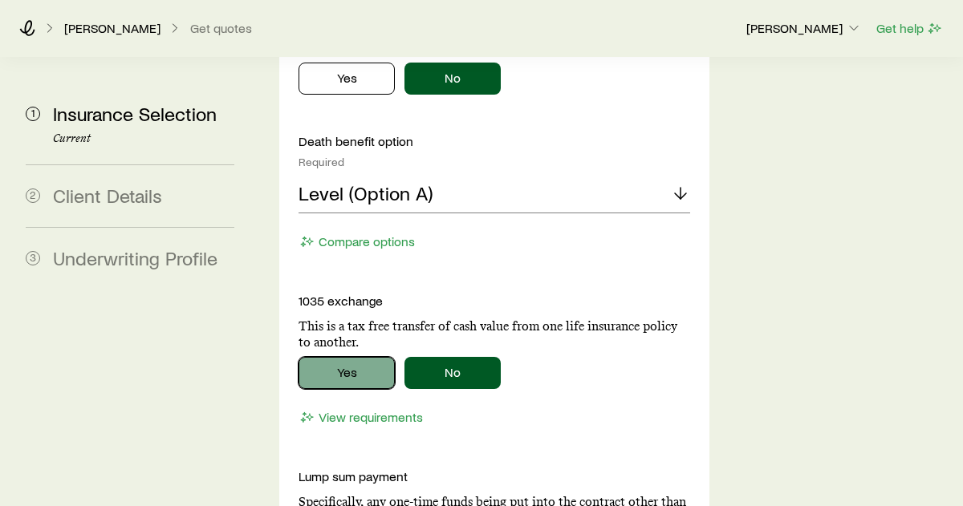
click at [381, 357] on button "Yes" at bounding box center [347, 373] width 96 height 32
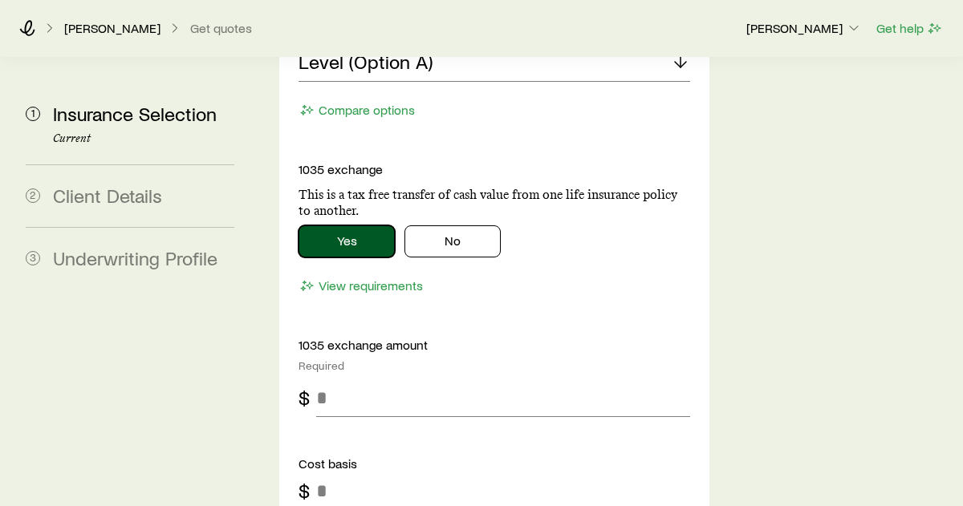
scroll to position [1934, 0]
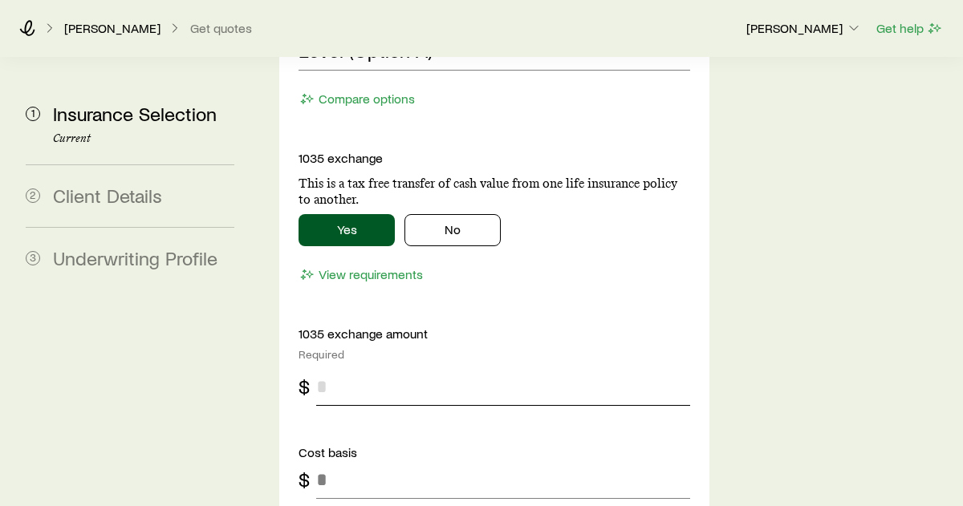
click at [402, 368] on input "tel" at bounding box center [503, 387] width 374 height 39
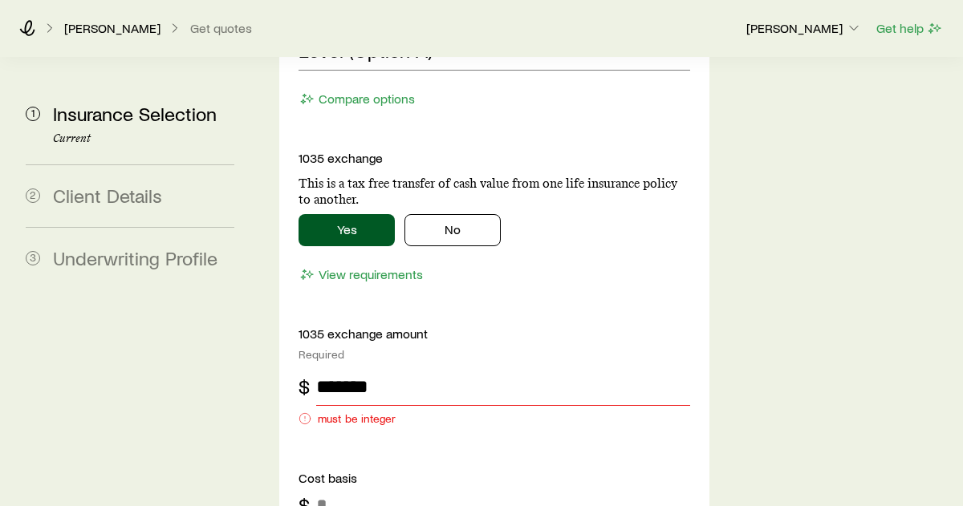
type input "*****"
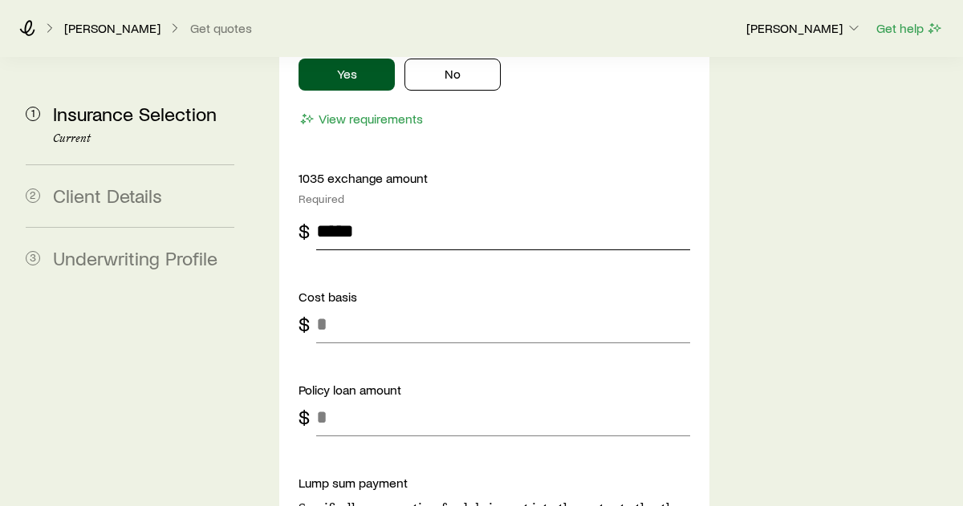
scroll to position [2101, 0]
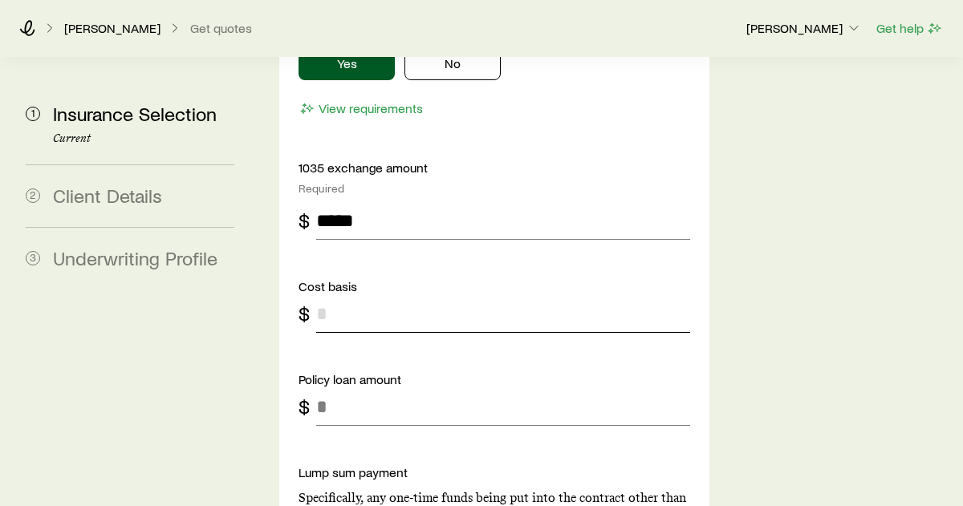
click at [405, 295] on input "tel" at bounding box center [503, 314] width 374 height 39
click at [402, 388] on input "tel" at bounding box center [503, 407] width 374 height 39
type input "*"
click at [367, 295] on input "tel" at bounding box center [503, 314] width 374 height 39
click at [380, 201] on input "*****" at bounding box center [503, 220] width 374 height 39
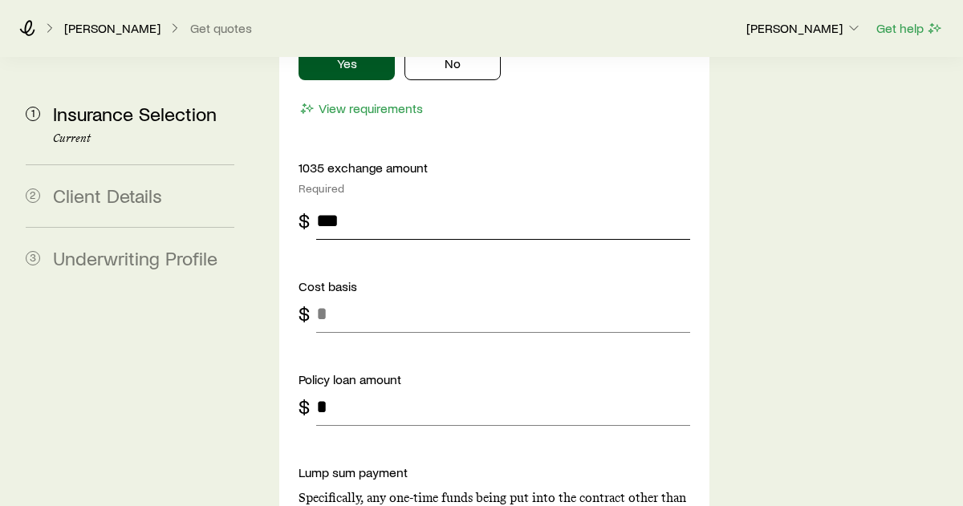
click at [370, 201] on input "***" at bounding box center [503, 220] width 374 height 39
type input "*****"
click at [352, 295] on input "tel" at bounding box center [503, 314] width 374 height 39
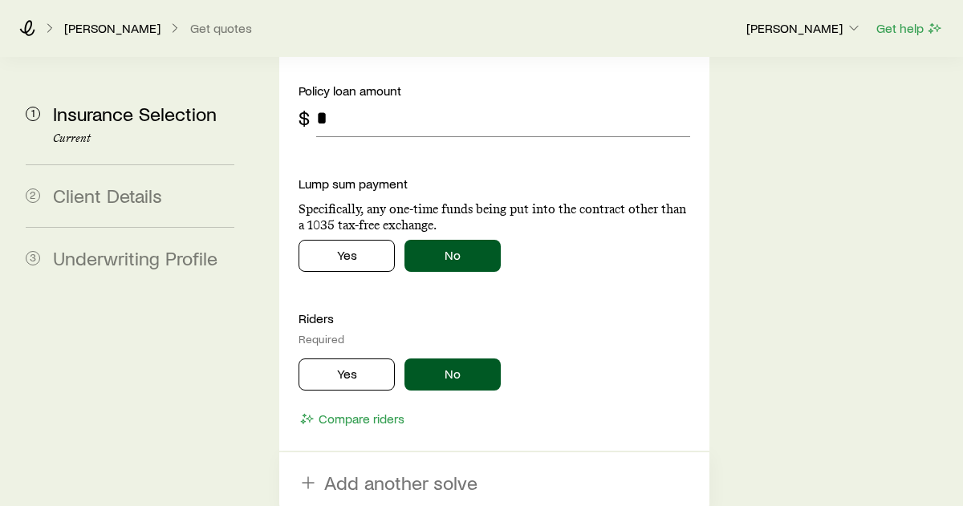
scroll to position [2375, 0]
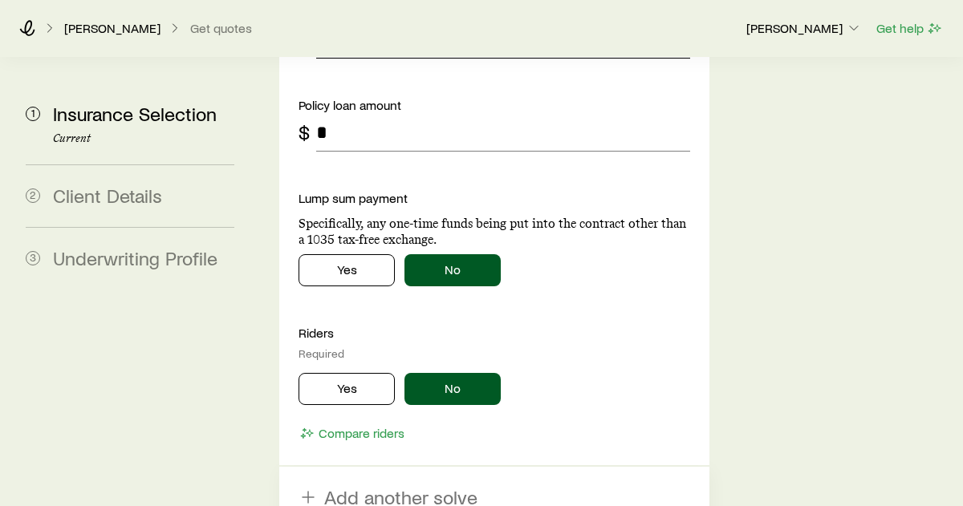
type input "*****"
drag, startPoint x: 387, startPoint y: 138, endPoint x: 605, endPoint y: 127, distance: 218.6
click at [605, 216] on p "Specifically, any one-time funds being put into the contract other than a 1035 …" at bounding box center [495, 232] width 392 height 32
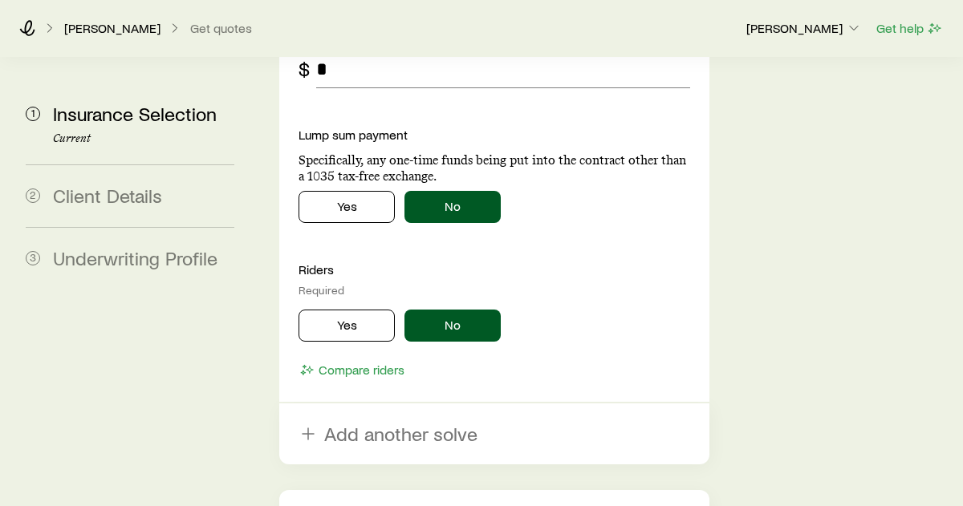
scroll to position [2442, 0]
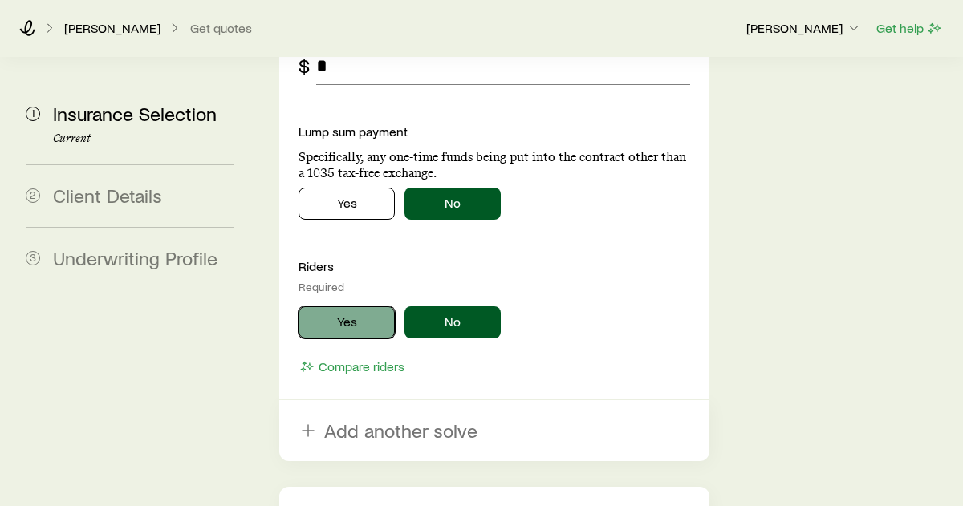
click at [365, 307] on button "Yes" at bounding box center [347, 323] width 96 height 32
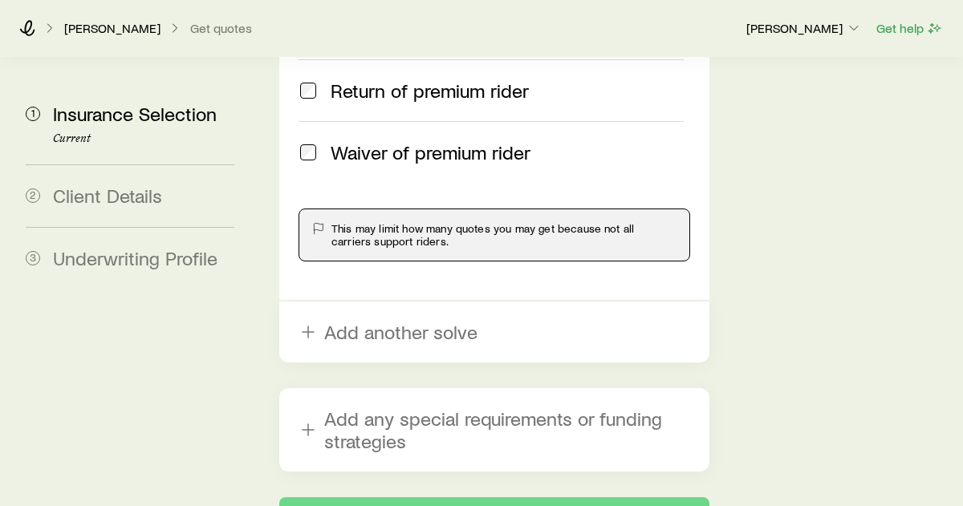
scroll to position [2902, 0]
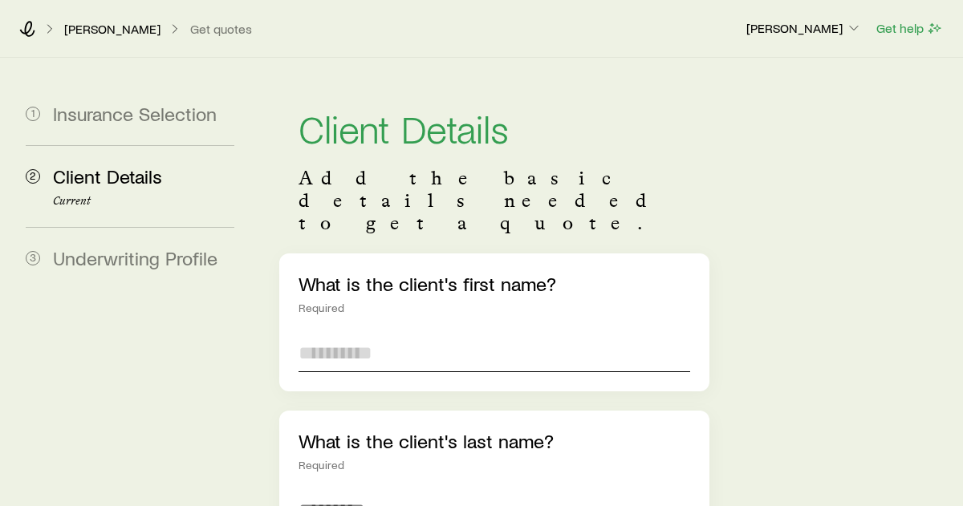
click at [420, 334] on input "text" at bounding box center [495, 353] width 392 height 39
type input "*****"
type input "******"
click at [368, 334] on input "*****" at bounding box center [495, 353] width 392 height 39
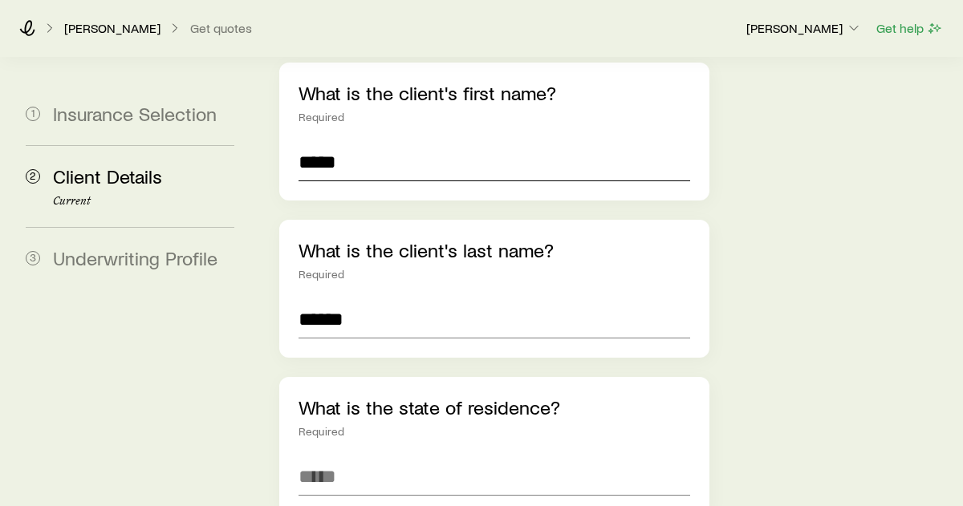
scroll to position [202, 0]
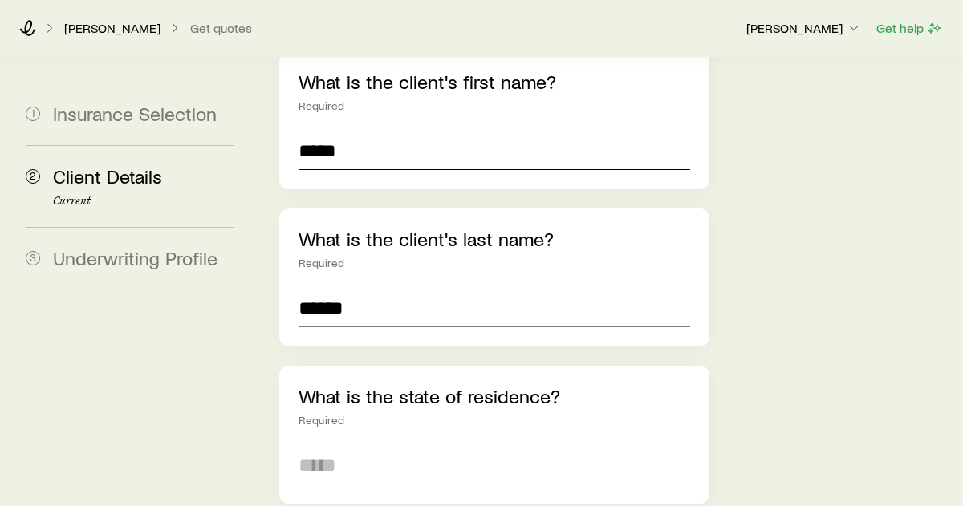
type input "*****"
click at [346, 446] on input at bounding box center [495, 465] width 392 height 39
click at [366, 497] on span "[US_STATE] ([GEOGRAPHIC_DATA])" at bounding box center [444, 508] width 291 height 23
type input "**********"
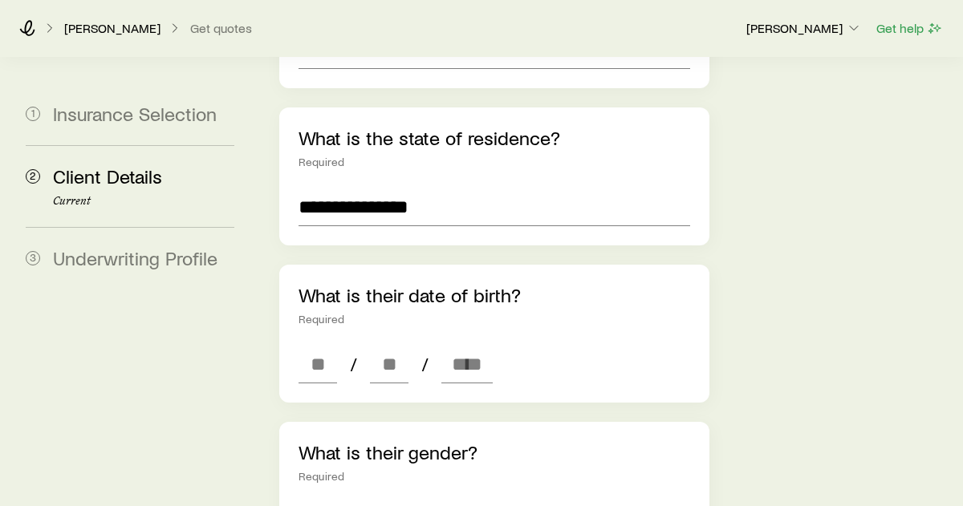
scroll to position [462, 0]
click at [331, 344] on input at bounding box center [318, 363] width 39 height 39
type input "**"
type input "****"
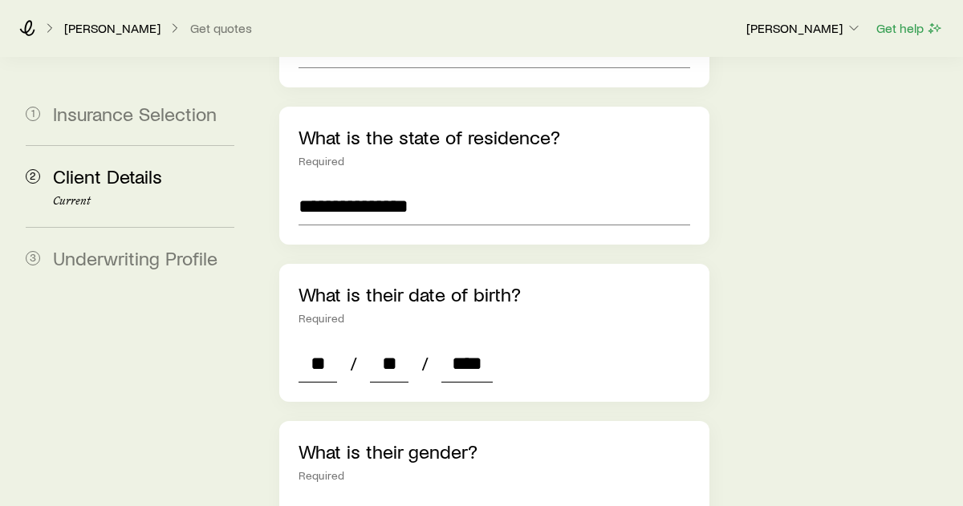
type input "*"
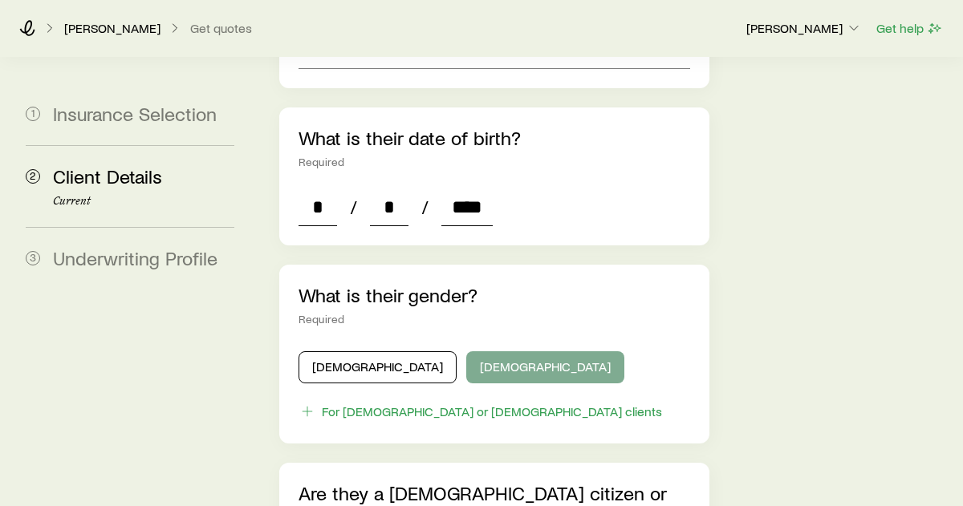
type input "****"
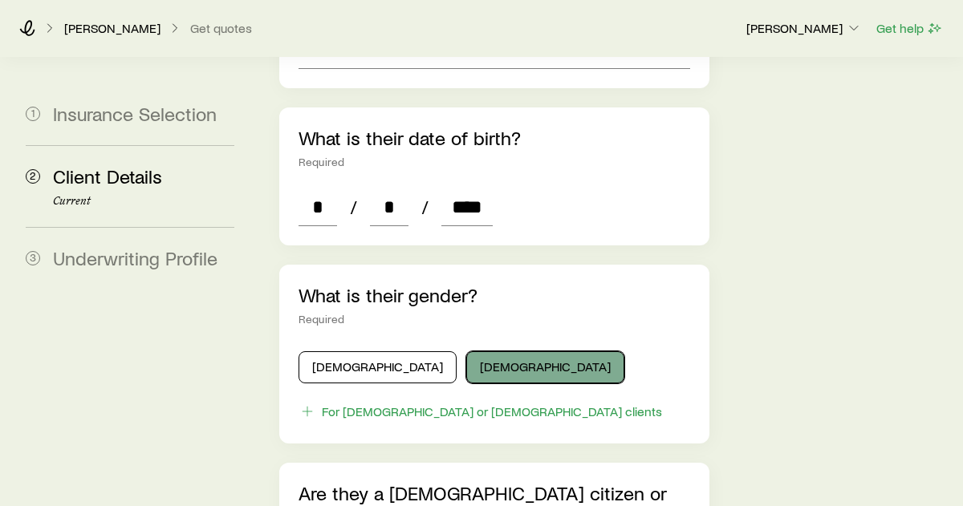
click at [466, 352] on button "[DEMOGRAPHIC_DATA]" at bounding box center [545, 368] width 158 height 32
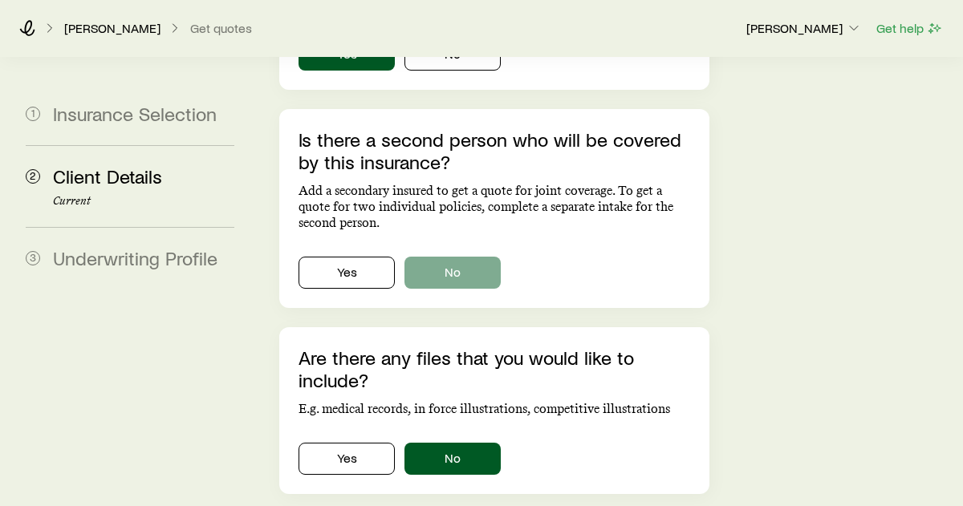
scroll to position [1133, 0]
click at [474, 257] on button "No" at bounding box center [453, 273] width 96 height 32
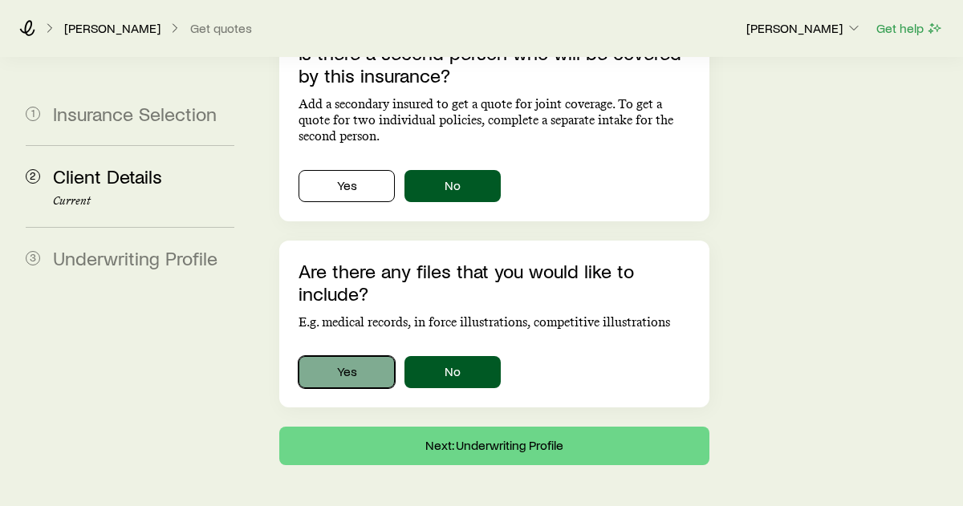
click at [364, 356] on button "Yes" at bounding box center [347, 372] width 96 height 32
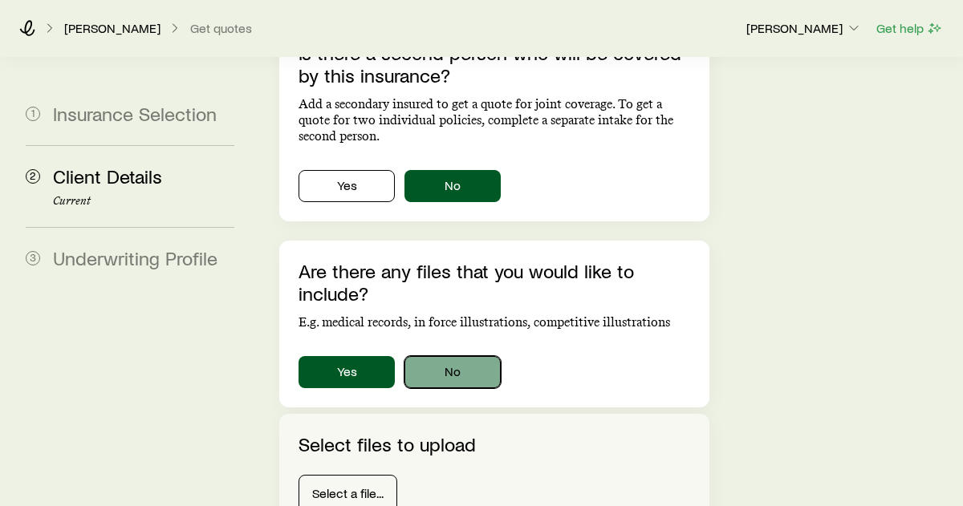
click at [419, 356] on button "No" at bounding box center [453, 372] width 96 height 32
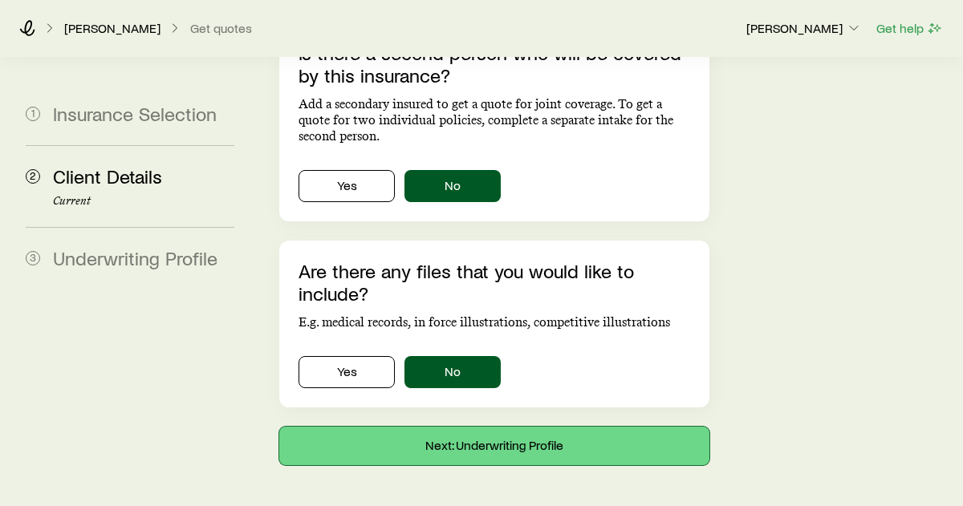
click at [439, 427] on button "Next: Underwriting Profile" at bounding box center [494, 446] width 430 height 39
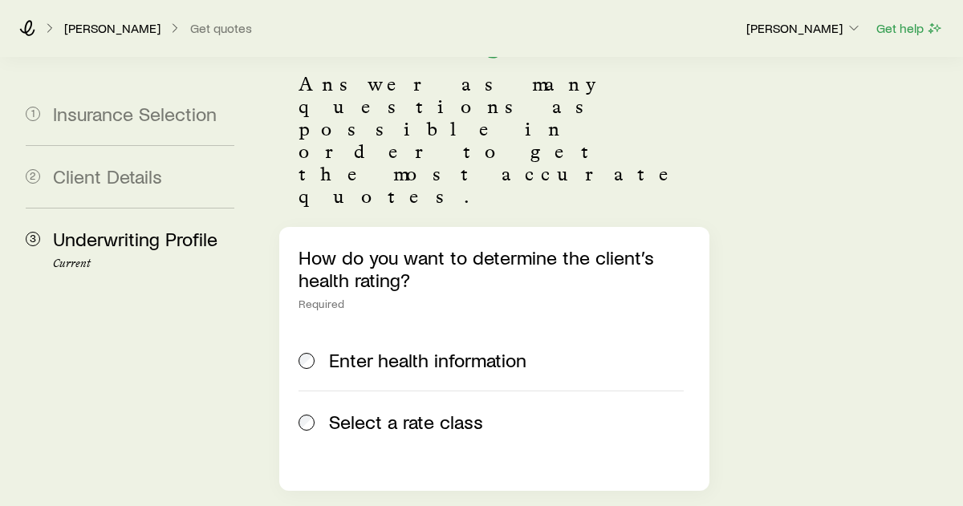
scroll to position [175, 0]
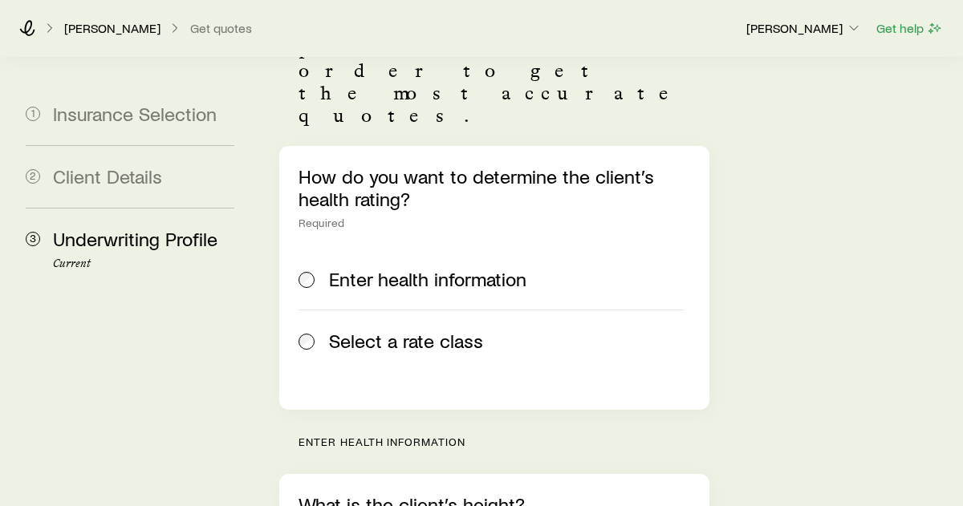
click at [413, 330] on span "Select a rate class" at bounding box center [406, 341] width 154 height 22
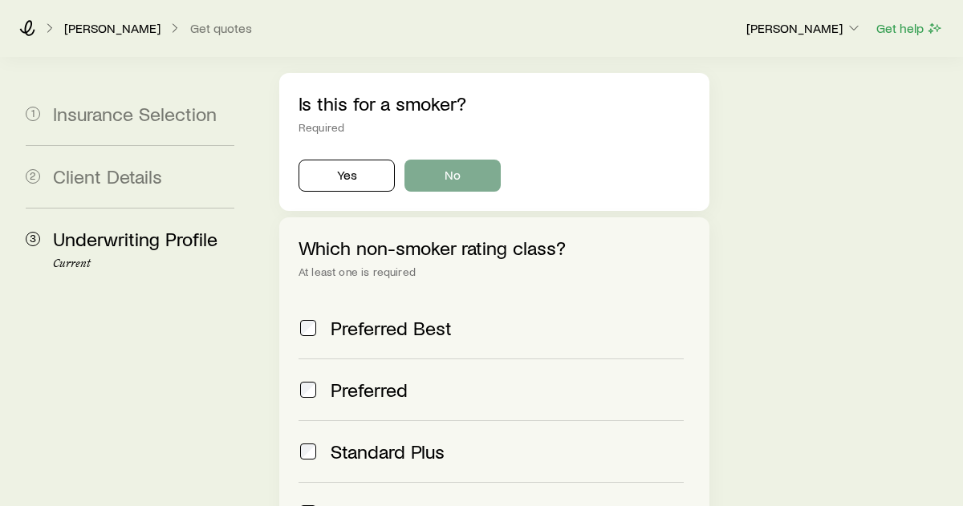
scroll to position [639, 0]
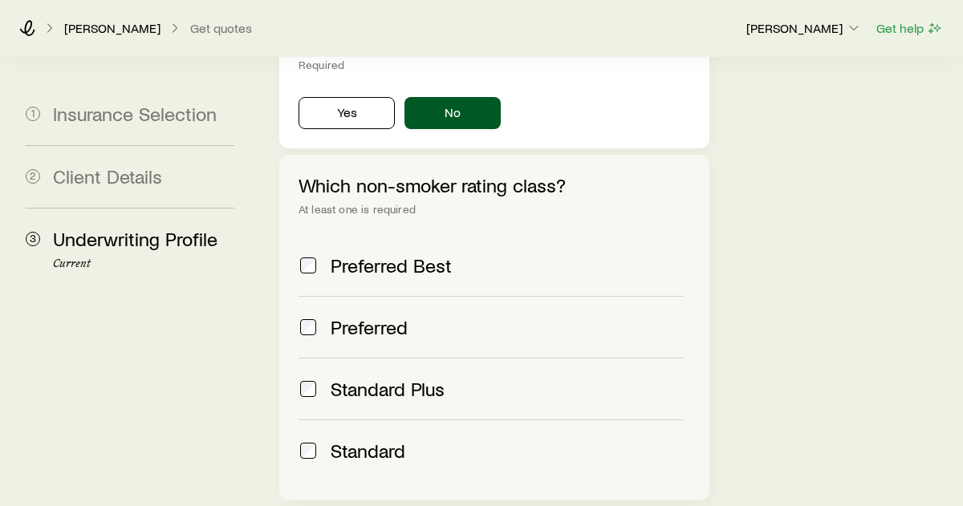
click at [325, 440] on div "Standard" at bounding box center [491, 451] width 385 height 22
click at [805, 235] on div "Underwriting Profile Answer as many questions as possible in order to get the m…" at bounding box center [608, 44] width 684 height 1251
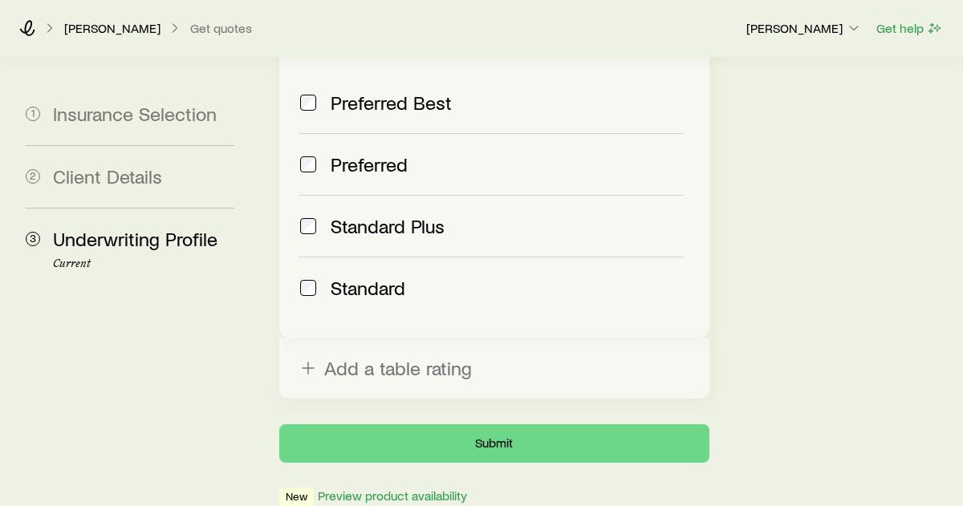
scroll to position [822, 0]
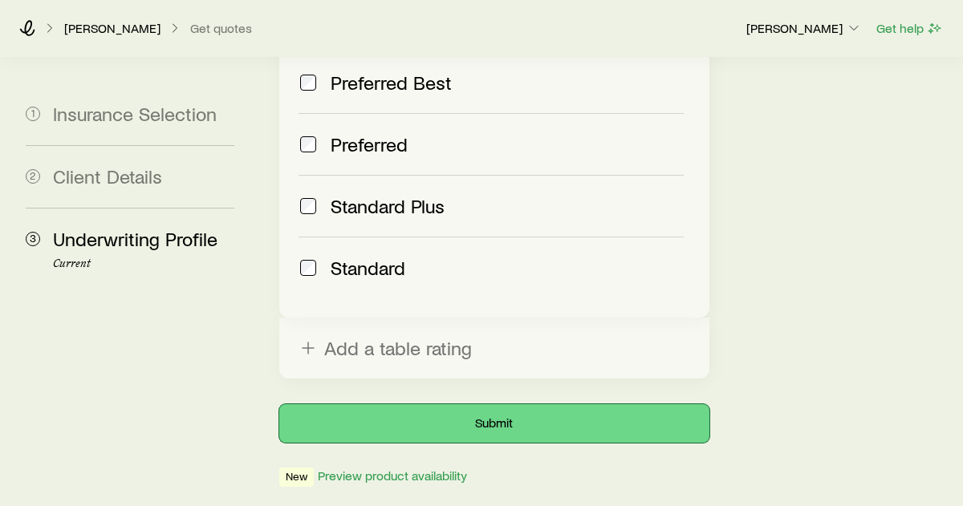
click at [628, 405] on button "Submit" at bounding box center [494, 424] width 430 height 39
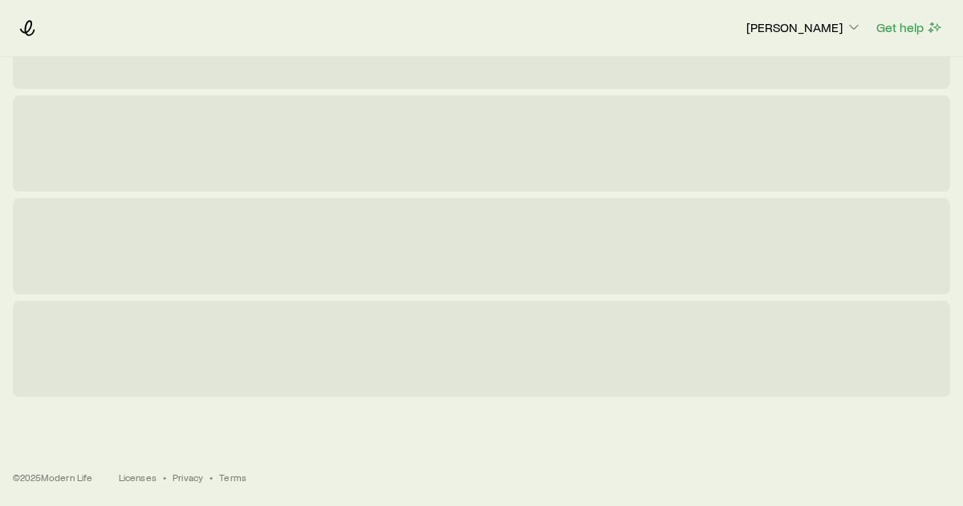
scroll to position [0, 0]
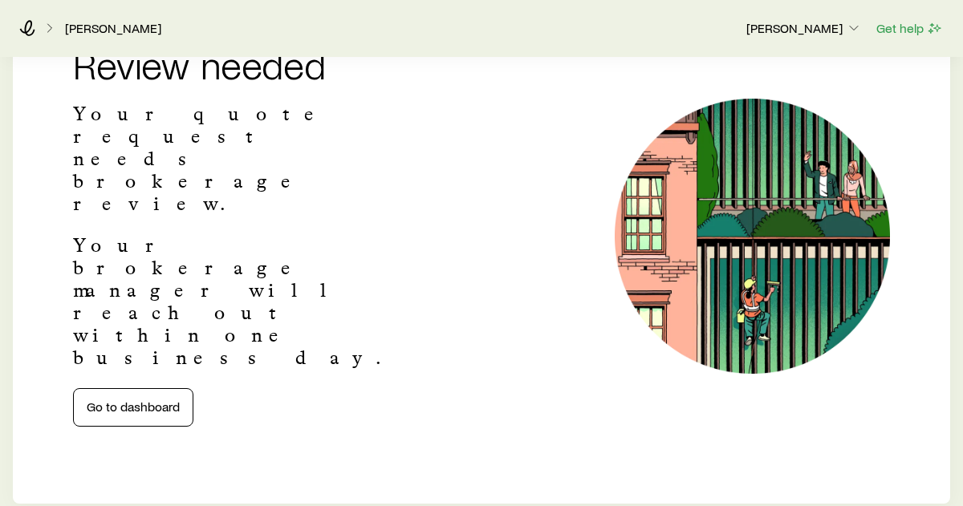
scroll to position [323, 0]
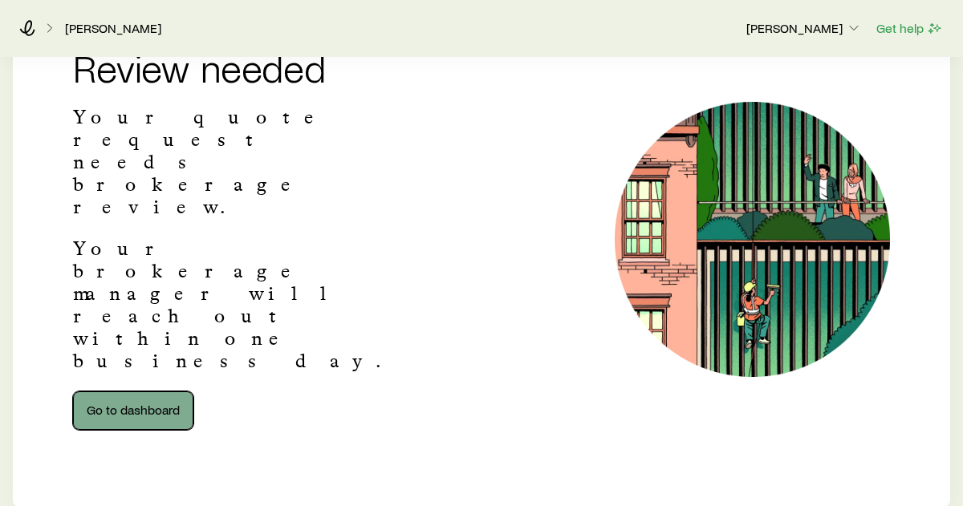
click at [134, 392] on link "Go to dashboard" at bounding box center [133, 411] width 120 height 39
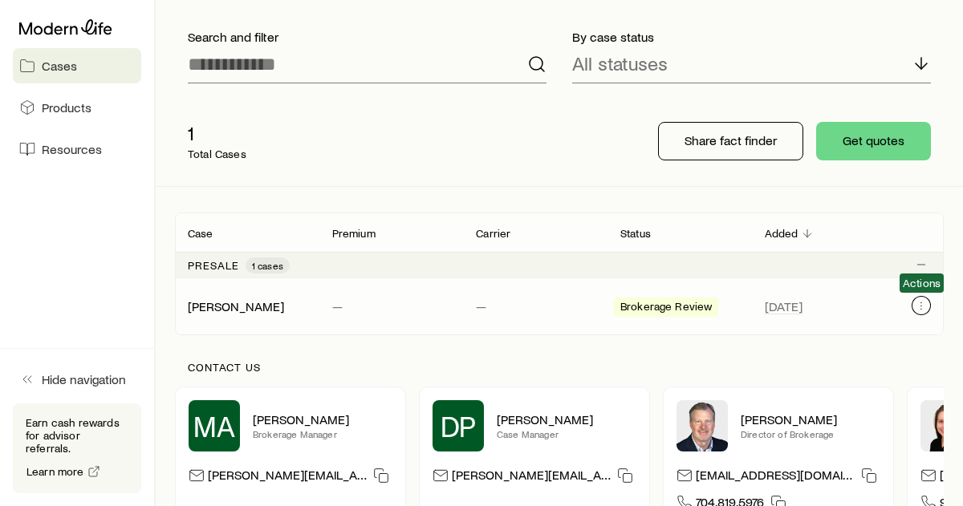
click at [922, 309] on icon "Client cases" at bounding box center [921, 305] width 13 height 13
click at [803, 341] on div "Contact us MA [PERSON_NAME] Manager [PERSON_NAME][EMAIL_ADDRESS][PERSON_NAME][D…" at bounding box center [559, 443] width 769 height 215
click at [222, 325] on div "[PERSON_NAME] — — Brokerage Review [DATE]" at bounding box center [559, 307] width 769 height 56
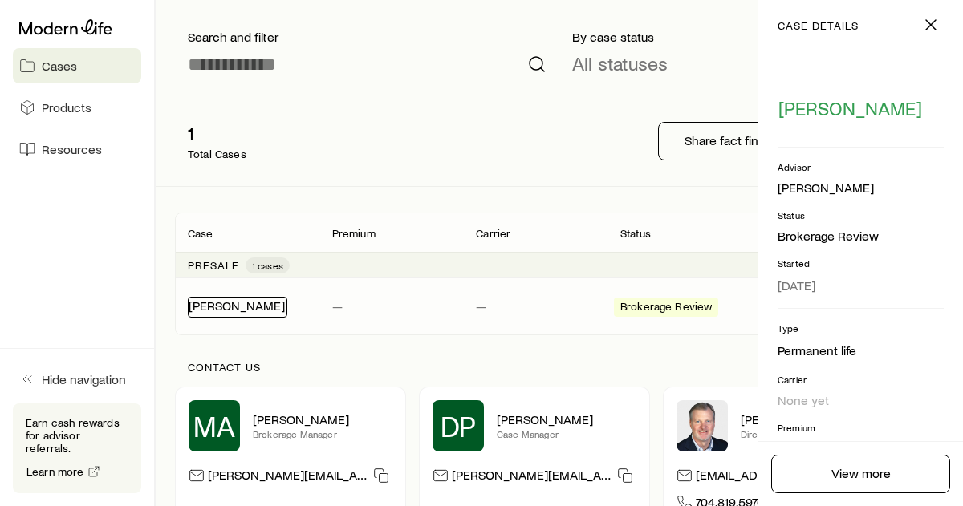
click at [238, 310] on link "[PERSON_NAME]" at bounding box center [237, 305] width 96 height 15
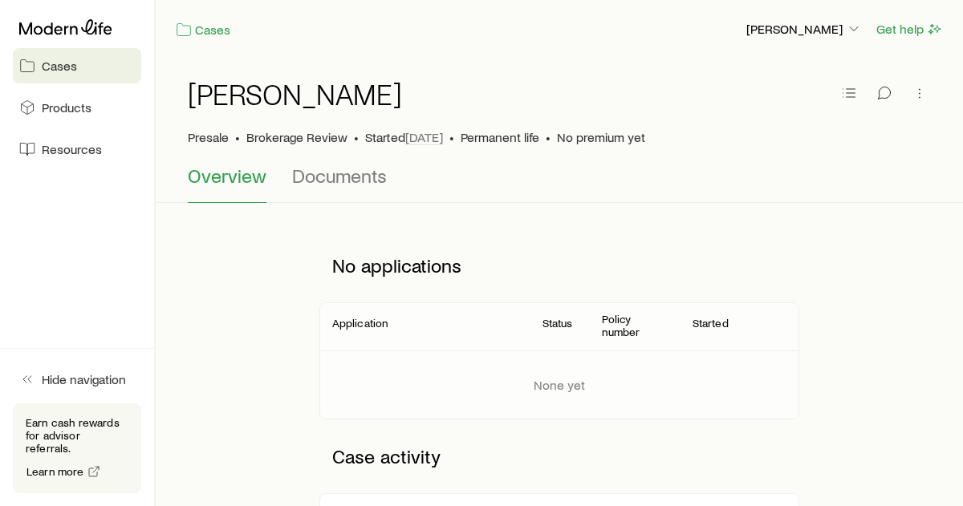
click at [463, 46] on div "Cases [PERSON_NAME] Get help" at bounding box center [559, 29] width 807 height 59
click at [559, 254] on p "No applications" at bounding box center [559, 266] width 481 height 48
click at [631, 171] on div "Overview Documents" at bounding box center [559, 184] width 743 height 39
